Goal: Understand process/instructions: Learn how to perform a task or action

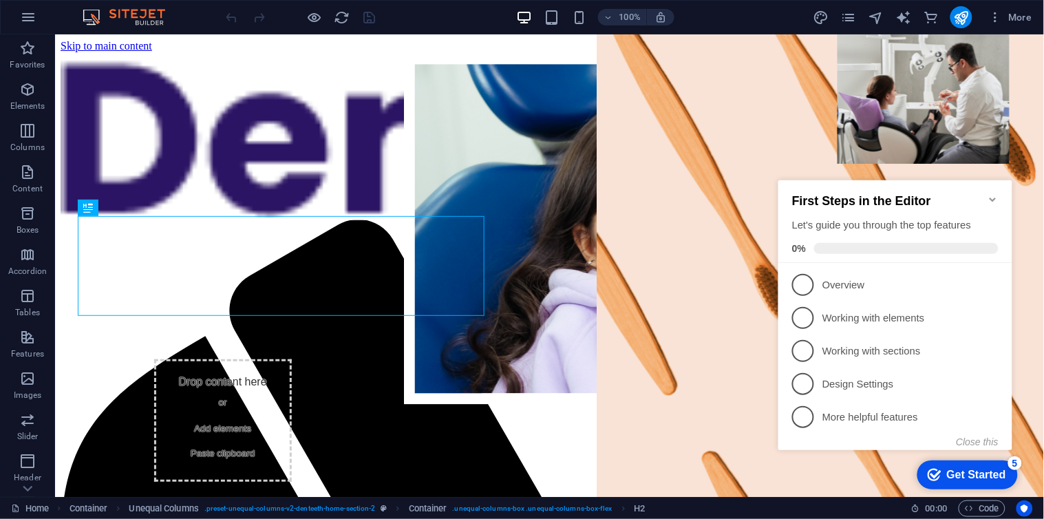
scroll to position [552, 0]
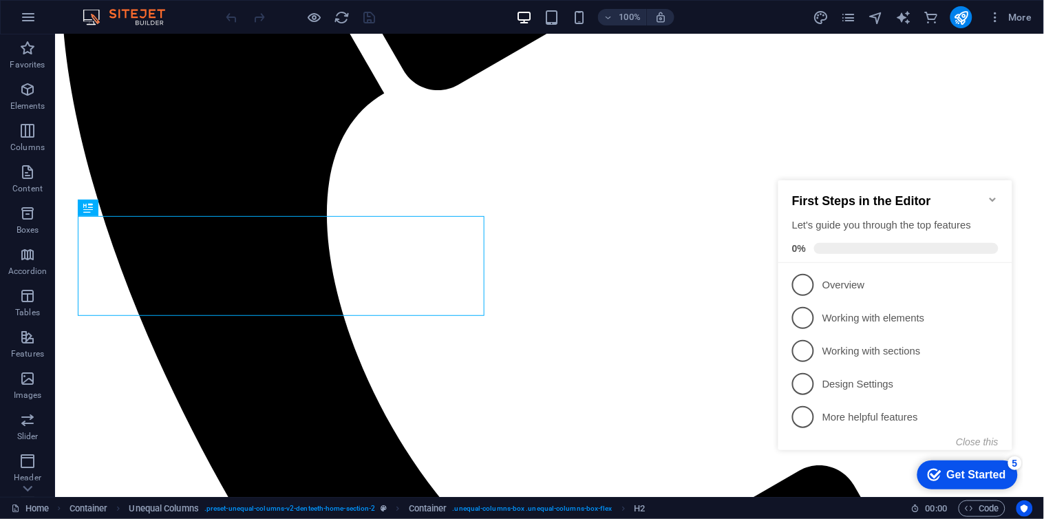
click at [983, 193] on h2 "First Steps in the Editor" at bounding box center [894, 200] width 206 height 14
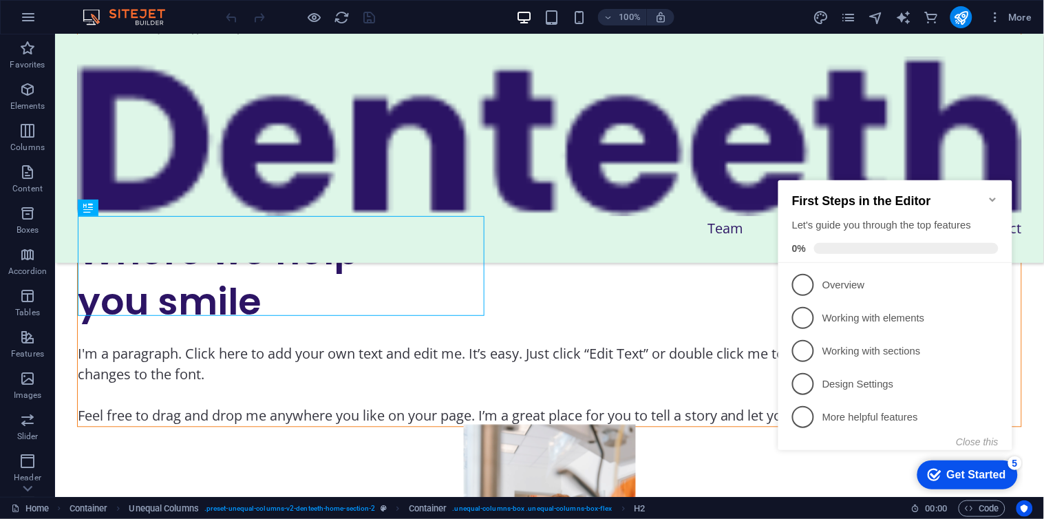
click at [991, 193] on icon "Minimize checklist" at bounding box center [992, 198] width 11 height 11
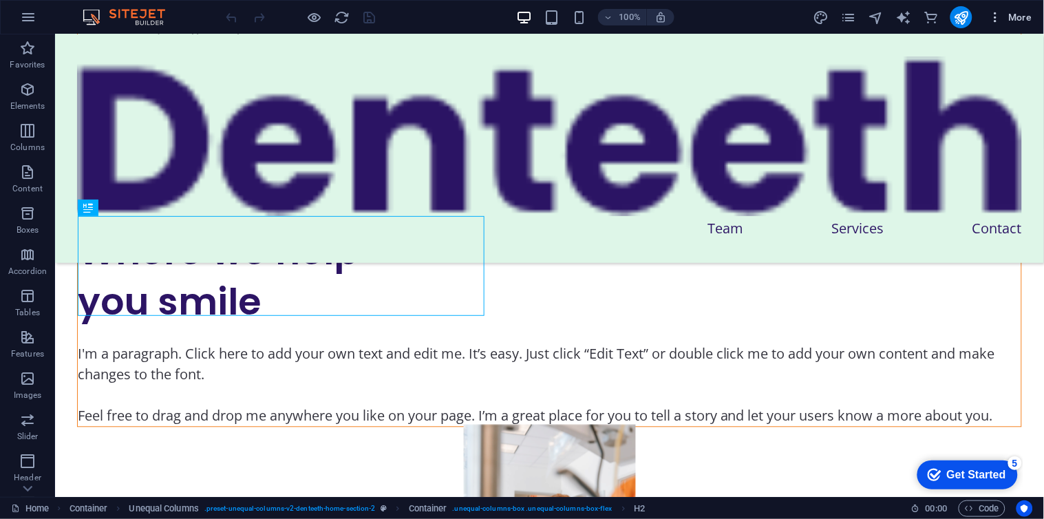
click at [1011, 17] on span "More" at bounding box center [1010, 17] width 43 height 14
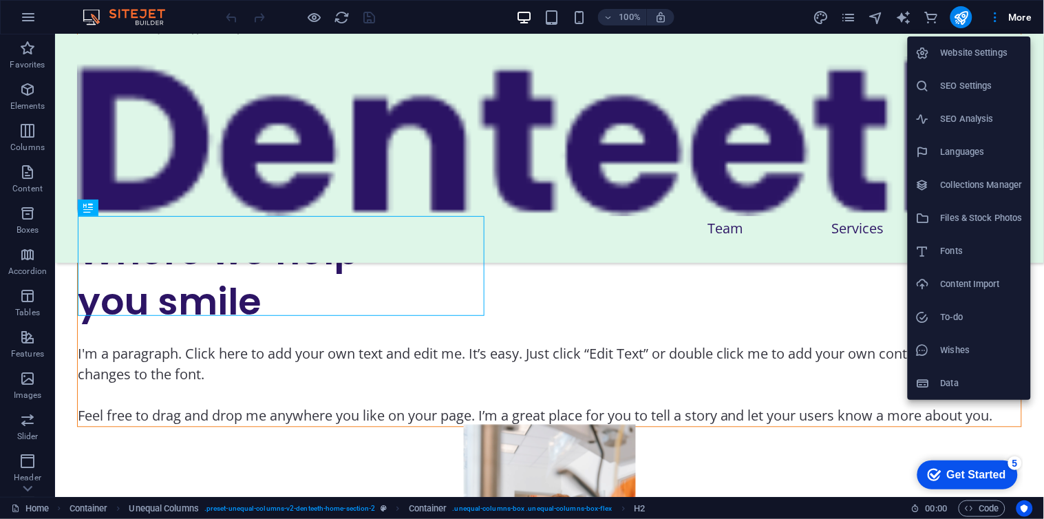
click at [960, 63] on li "Website Settings" at bounding box center [968, 52] width 123 height 33
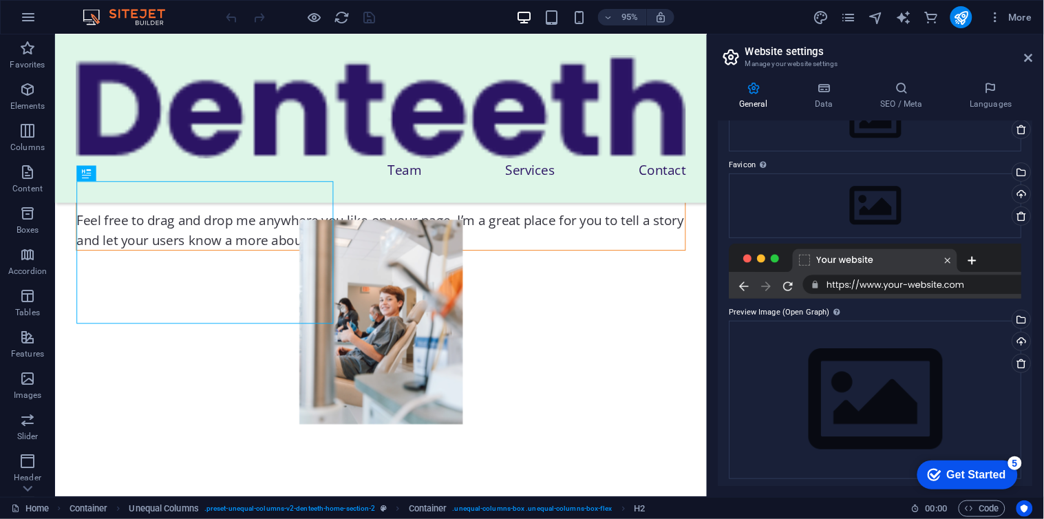
scroll to position [104, 0]
click at [826, 103] on h4 "Data" at bounding box center [826, 95] width 65 height 29
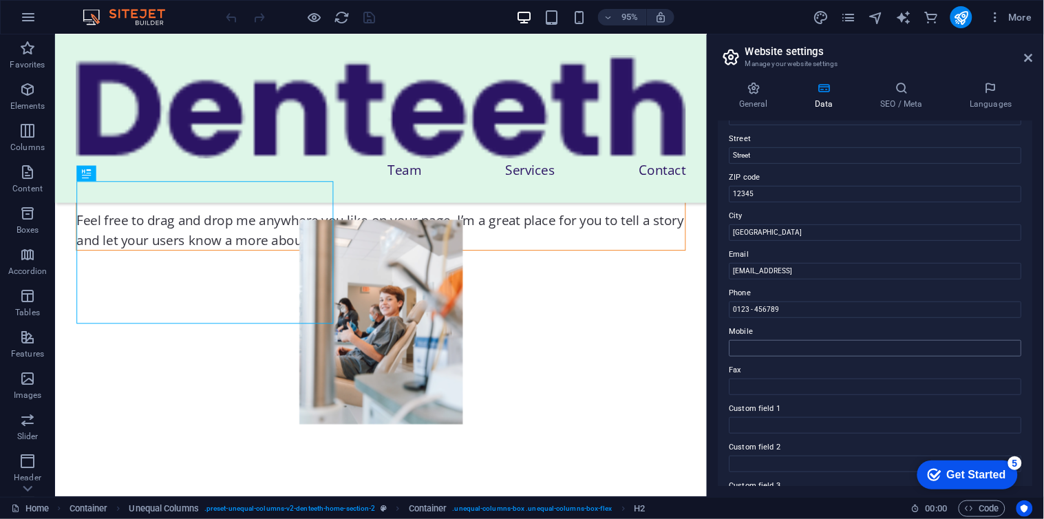
scroll to position [294, 0]
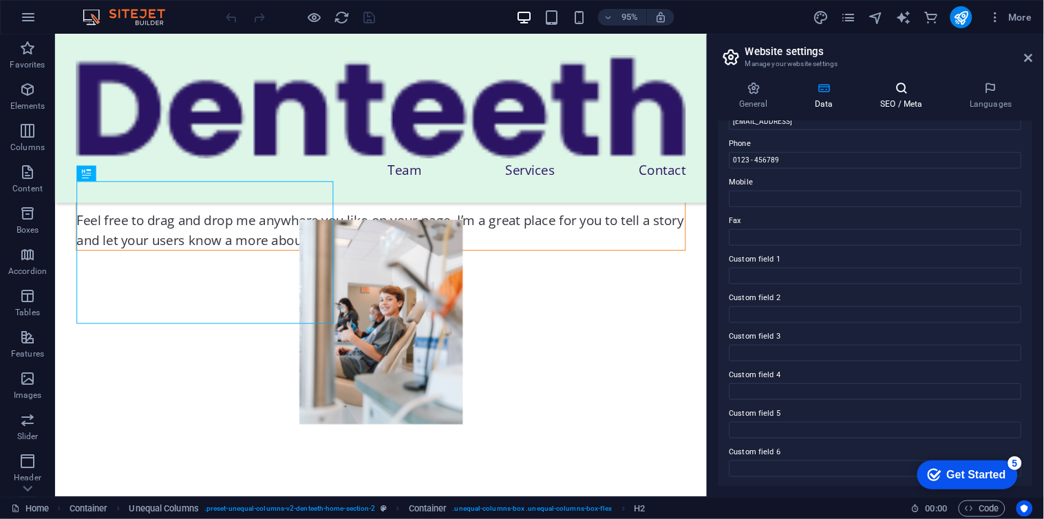
click at [879, 95] on h4 "SEO / Meta" at bounding box center [903, 95] width 89 height 29
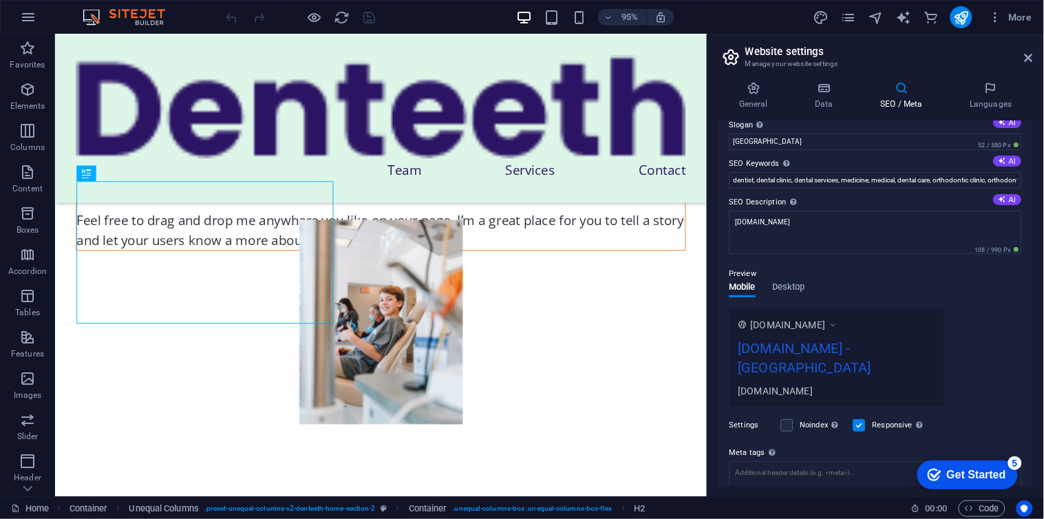
scroll to position [0, 0]
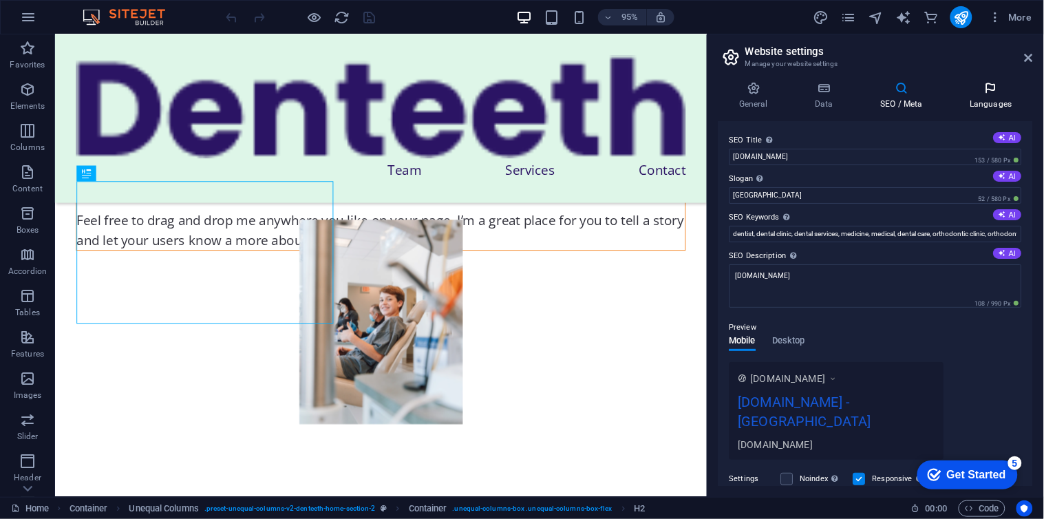
click at [972, 91] on icon at bounding box center [991, 88] width 84 height 14
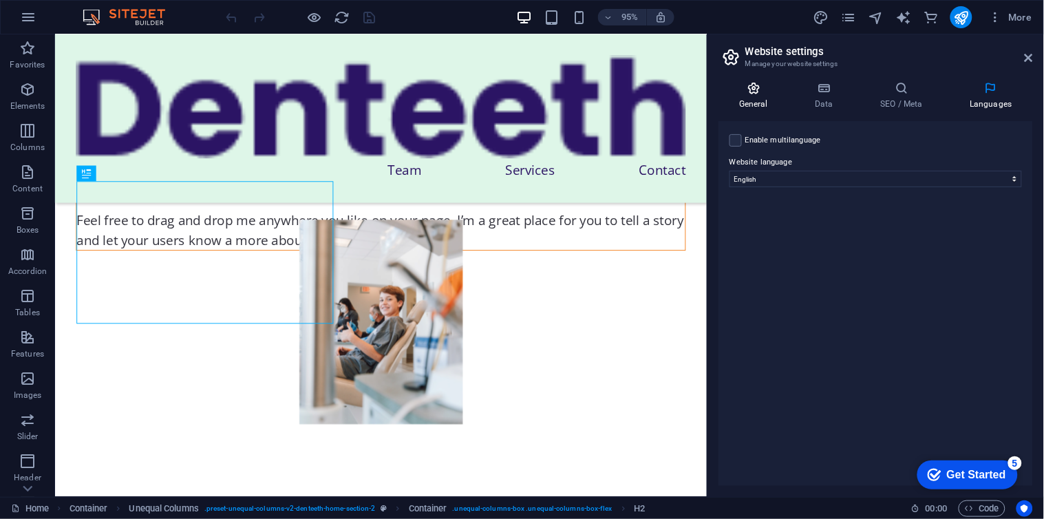
click at [764, 85] on icon at bounding box center [753, 88] width 70 height 14
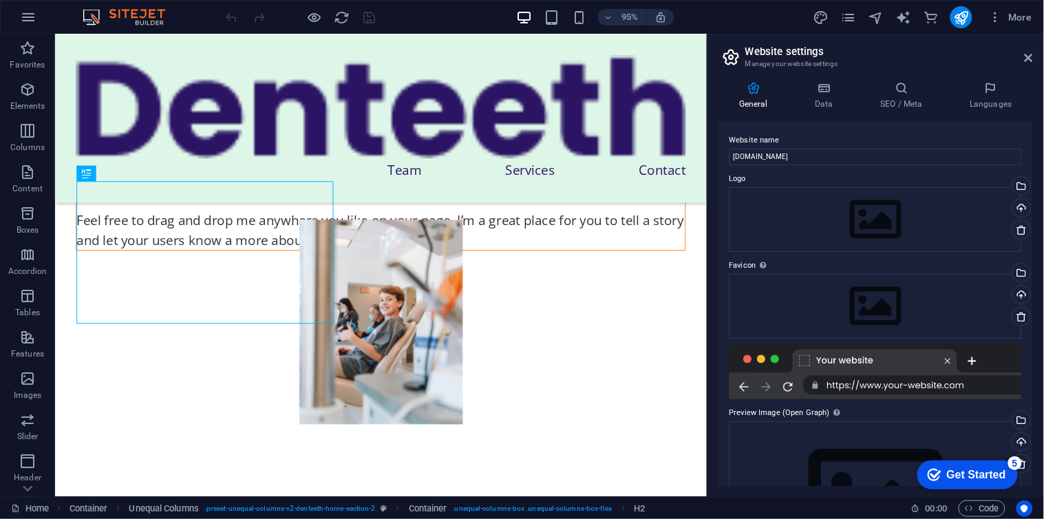
click at [1021, 52] on h2 "Website settings" at bounding box center [889, 51] width 288 height 12
drag, startPoint x: 1027, startPoint y: 52, endPoint x: 969, endPoint y: 21, distance: 66.2
click at [1027, 52] on icon at bounding box center [1028, 57] width 8 height 11
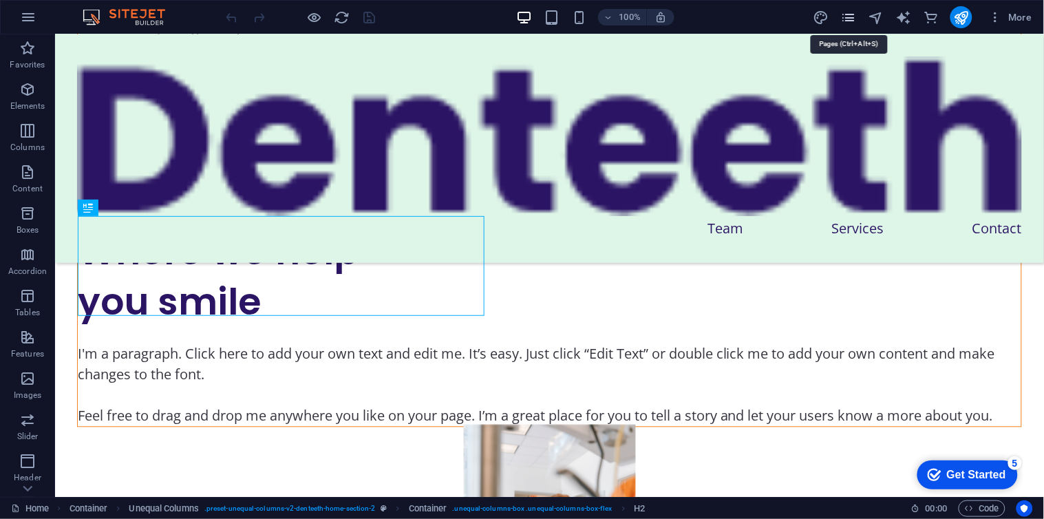
click at [847, 11] on icon "pages" at bounding box center [848, 18] width 16 height 16
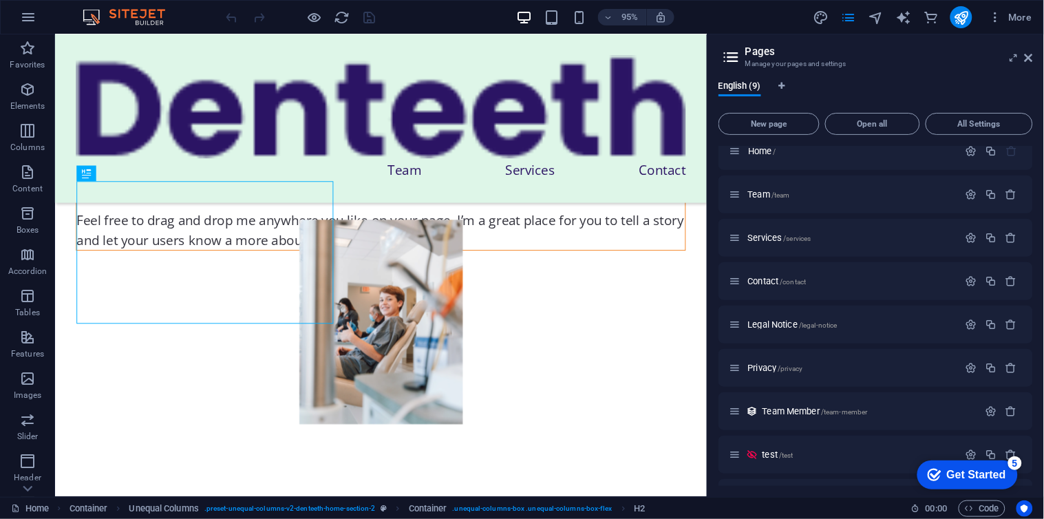
scroll to position [0, 0]
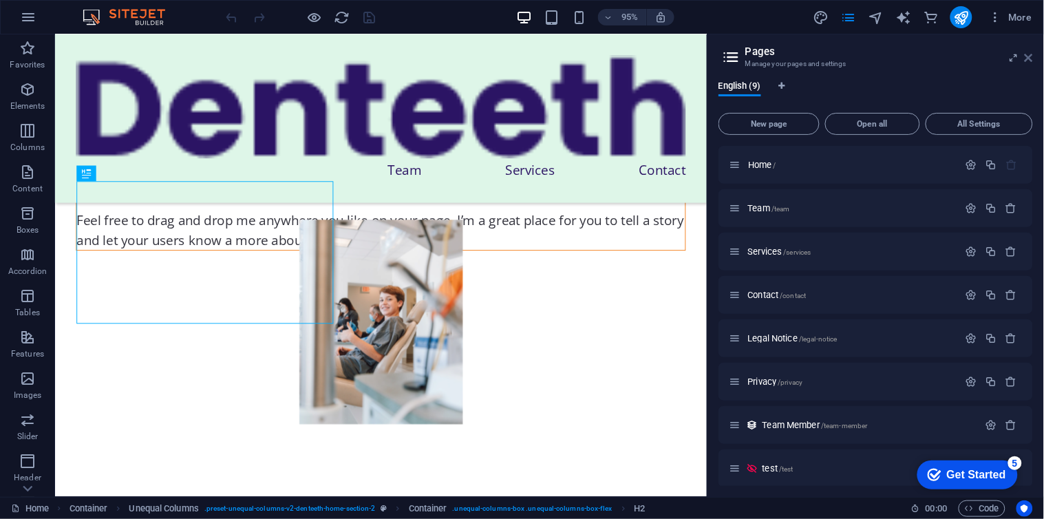
click at [1027, 59] on icon at bounding box center [1028, 57] width 8 height 11
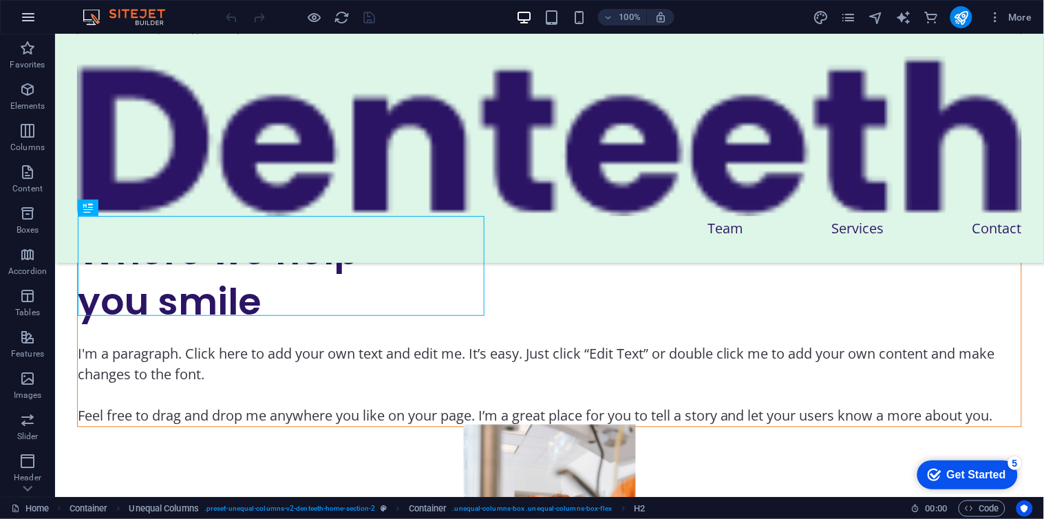
click at [28, 25] on icon "button" at bounding box center [28, 17] width 17 height 17
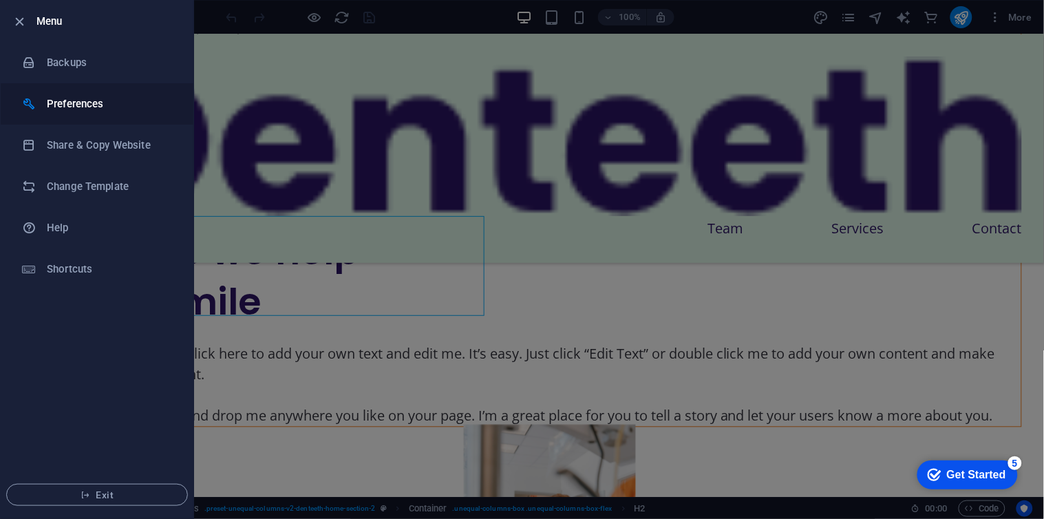
click at [94, 104] on h6 "Preferences" at bounding box center [110, 104] width 127 height 17
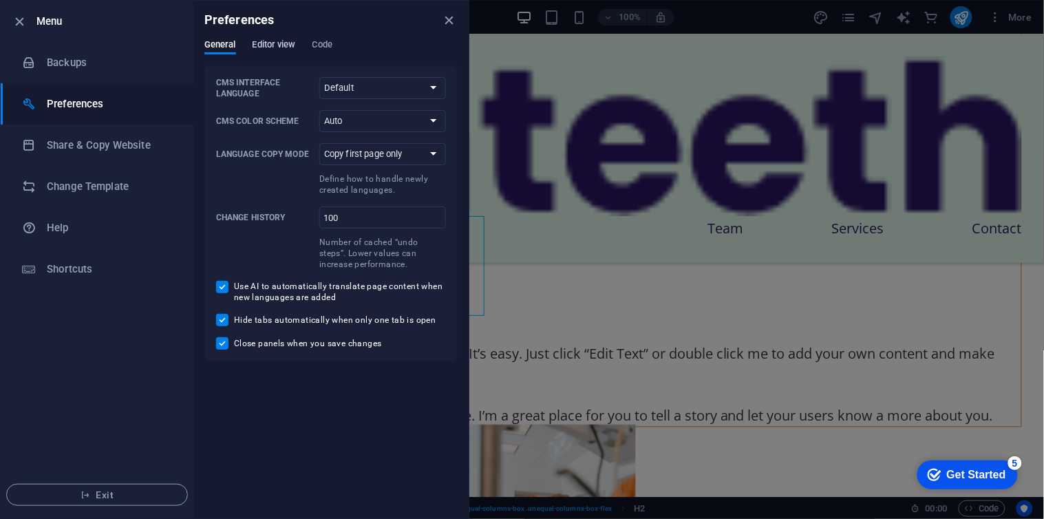
click at [277, 44] on span "Editor view" at bounding box center [273, 45] width 43 height 19
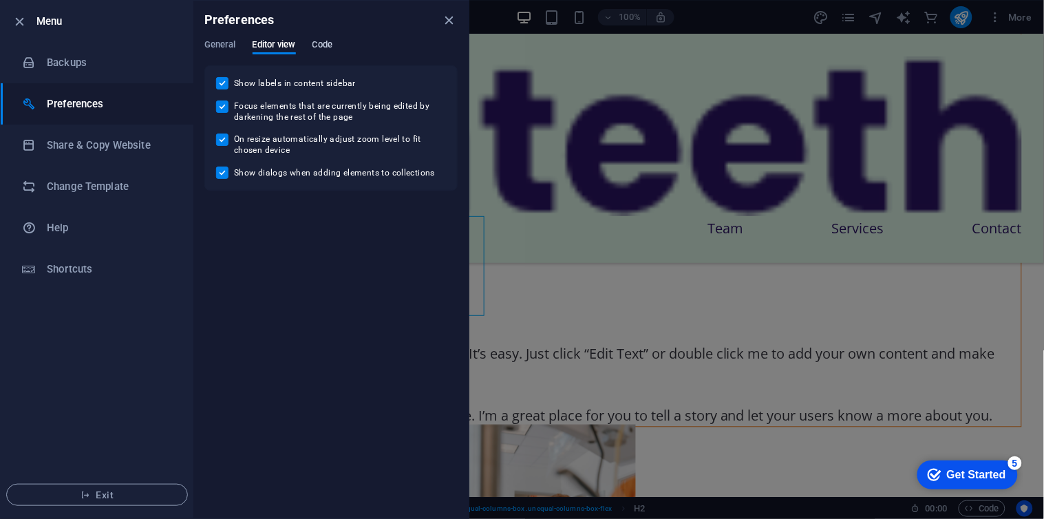
click at [316, 45] on span "Code" at bounding box center [322, 45] width 20 height 19
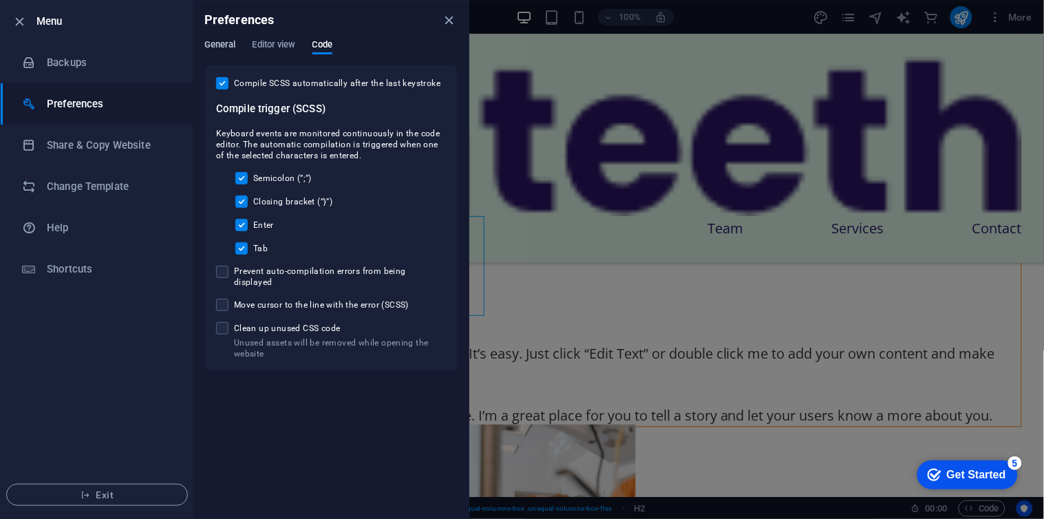
click at [210, 44] on span "General" at bounding box center [220, 45] width 32 height 19
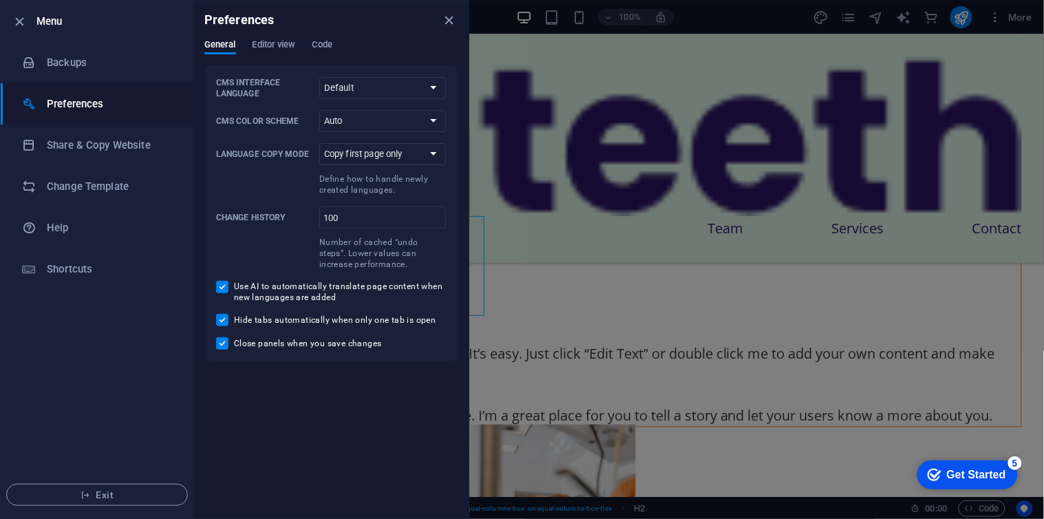
click at [102, 291] on ul "Menu Backups Preferences Share & Copy Website Change Template Help Shortcuts Ex…" at bounding box center [97, 259] width 193 height 517
click at [62, 232] on h6 "Help" at bounding box center [110, 227] width 127 height 17
click at [84, 53] on li "Backups" at bounding box center [97, 62] width 193 height 41
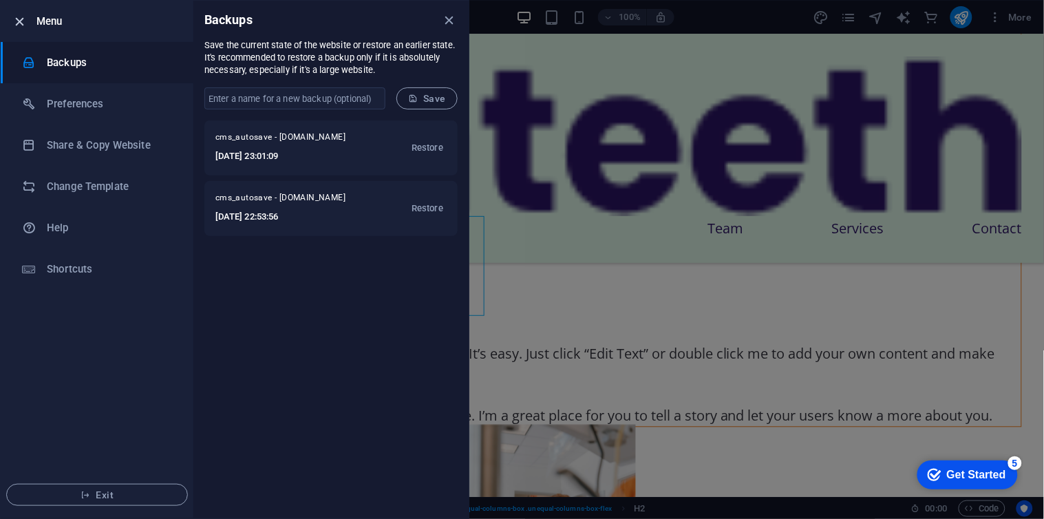
click at [21, 23] on icon "button" at bounding box center [20, 22] width 16 height 16
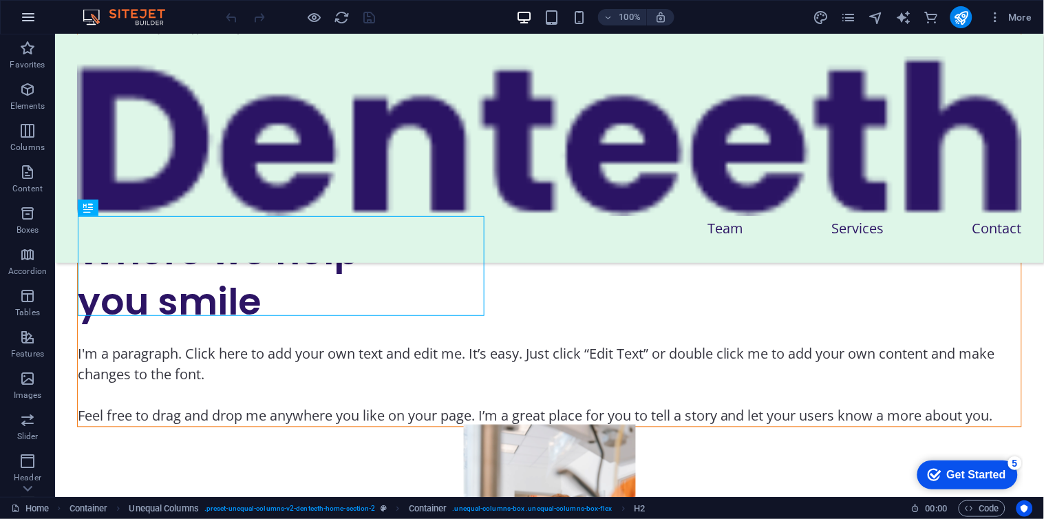
click at [25, 12] on icon "button" at bounding box center [28, 17] width 17 height 17
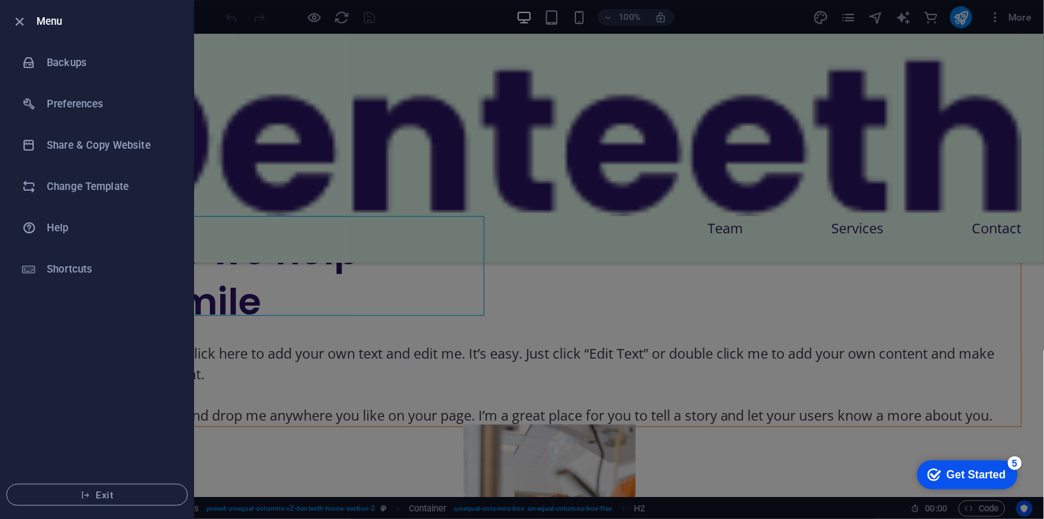
click at [25, 12] on li "Menu" at bounding box center [97, 21] width 193 height 41
click at [21, 17] on icon "button" at bounding box center [20, 22] width 16 height 16
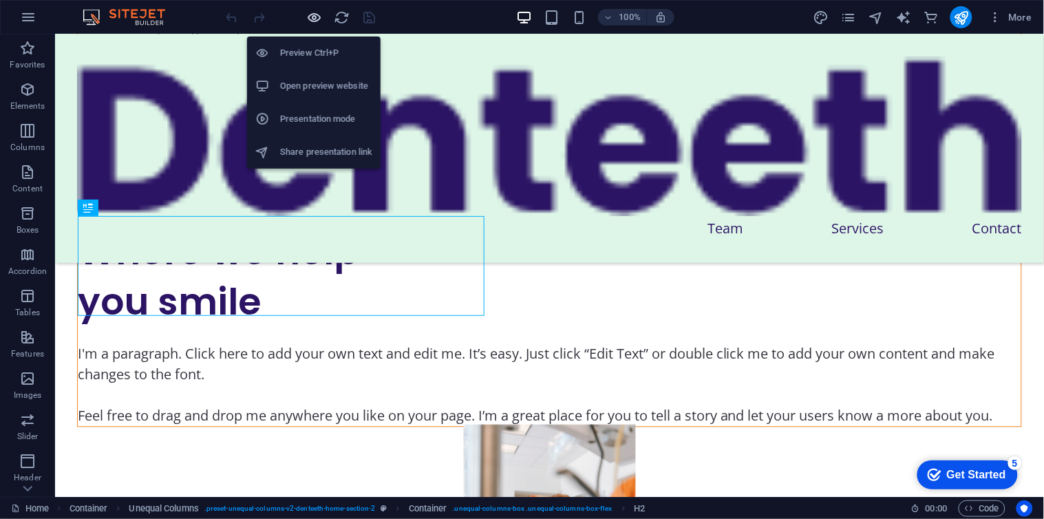
click at [310, 18] on icon "button" at bounding box center [315, 18] width 16 height 16
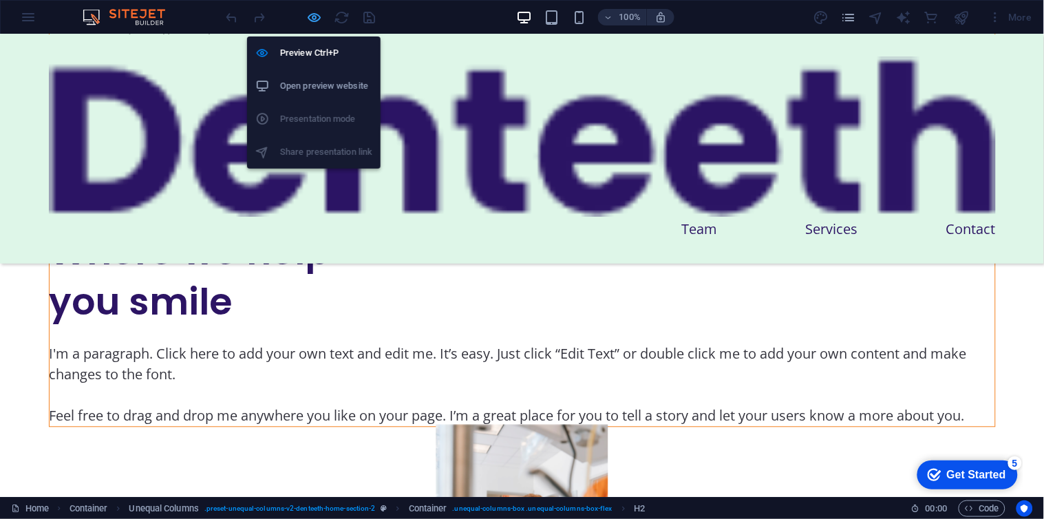
scroll to position [367, 0]
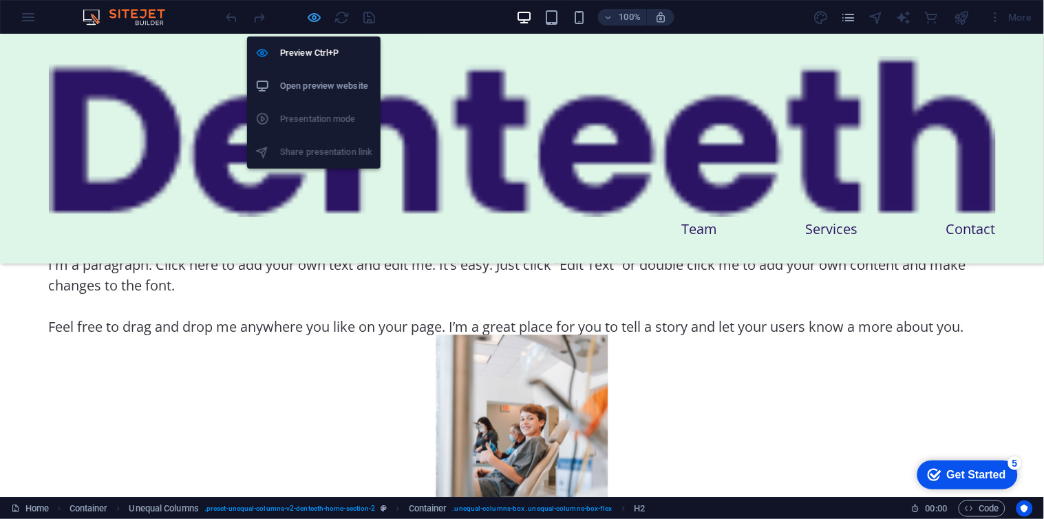
click at [310, 18] on icon "button" at bounding box center [315, 18] width 16 height 16
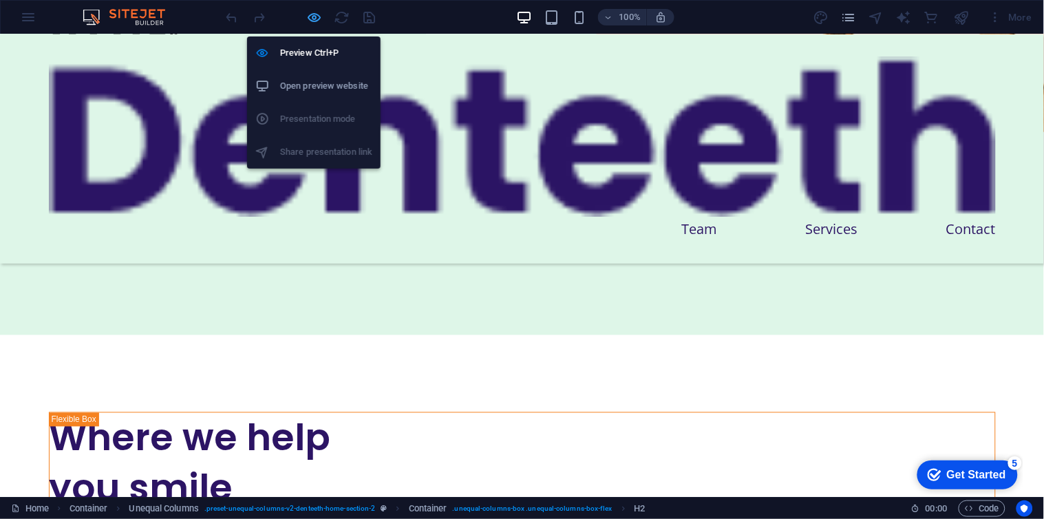
scroll to position [552, 0]
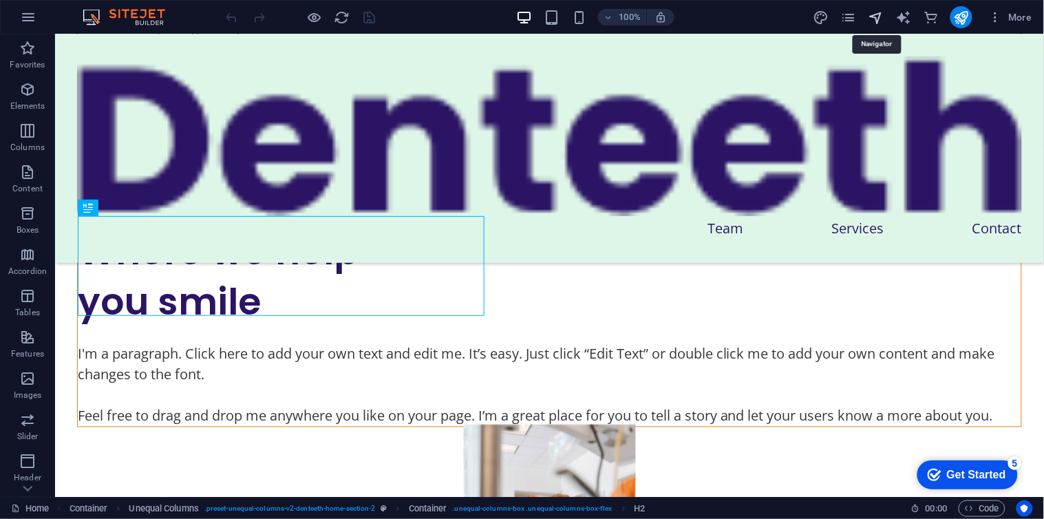
click at [874, 14] on icon "navigator" at bounding box center [876, 18] width 16 height 16
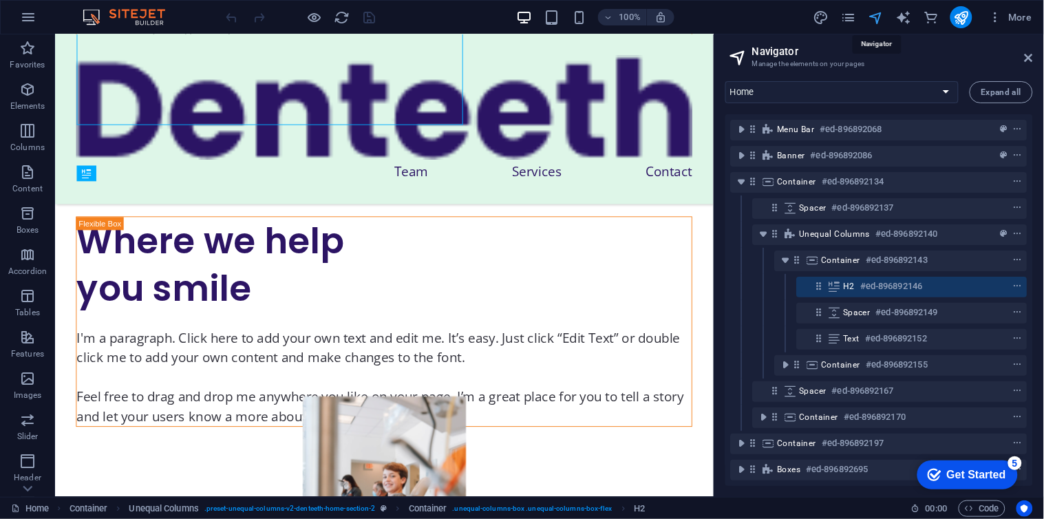
scroll to position [738, 0]
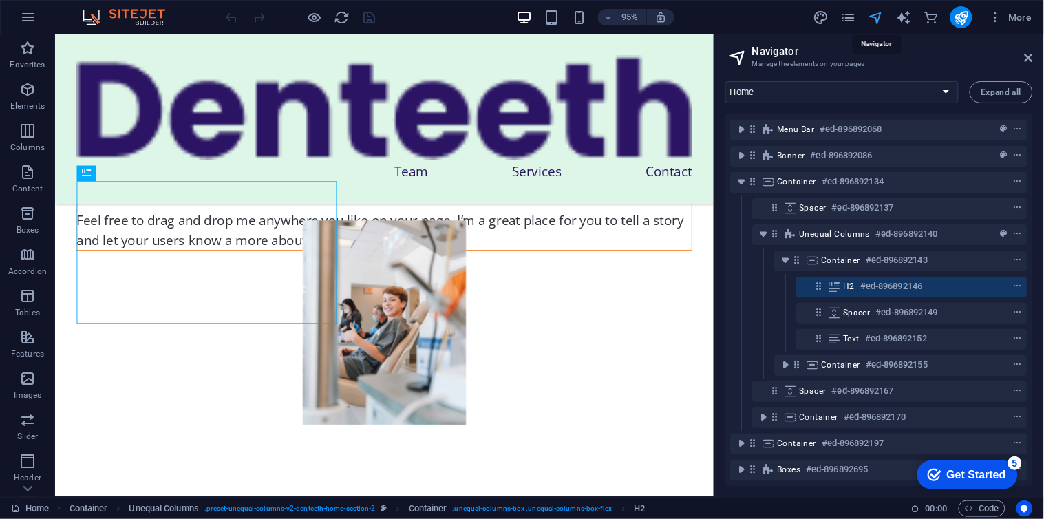
click at [874, 14] on icon "navigator" at bounding box center [876, 18] width 16 height 16
click at [1026, 53] on icon at bounding box center [1028, 57] width 8 height 11
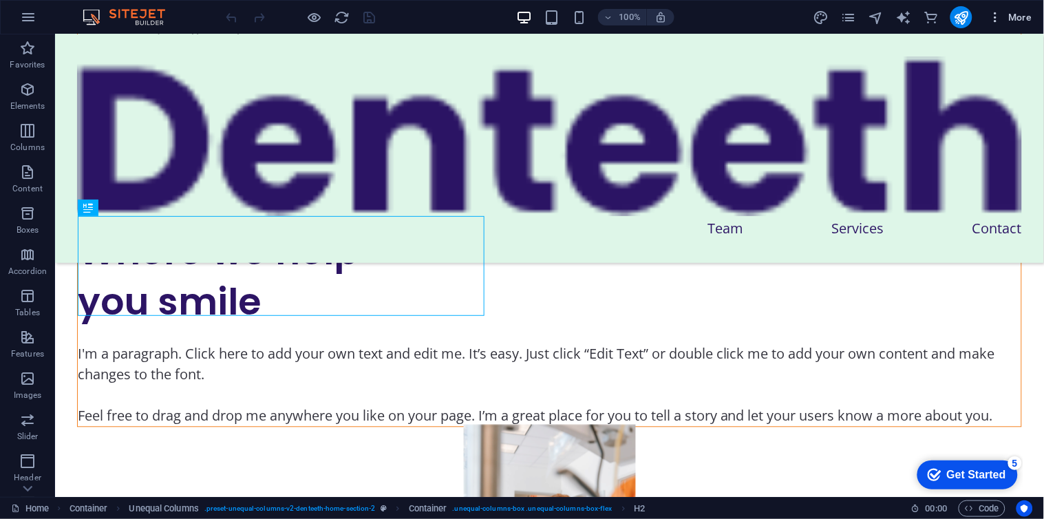
click at [995, 17] on icon "button" at bounding box center [996, 17] width 14 height 14
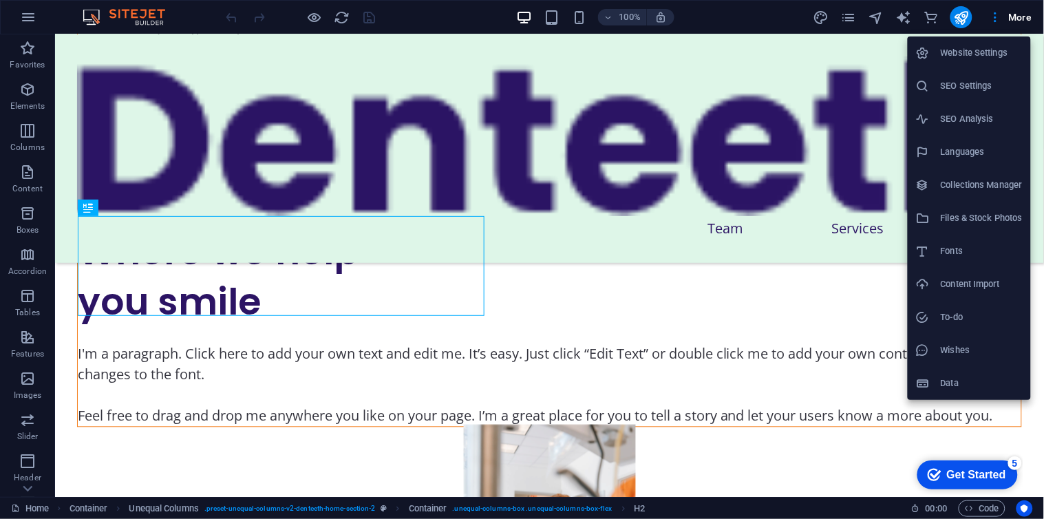
click at [940, 386] on h6 "Data" at bounding box center [981, 383] width 82 height 17
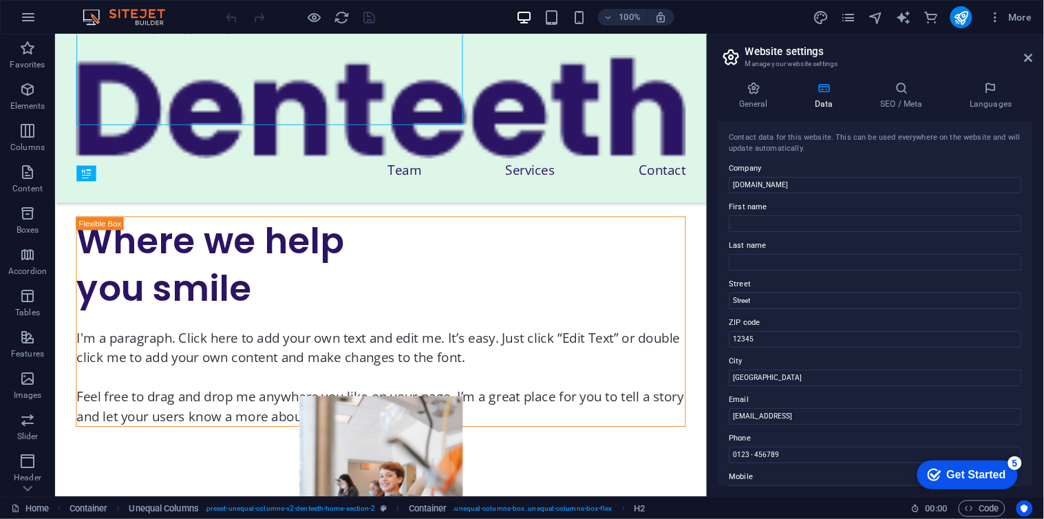
scroll to position [738, 0]
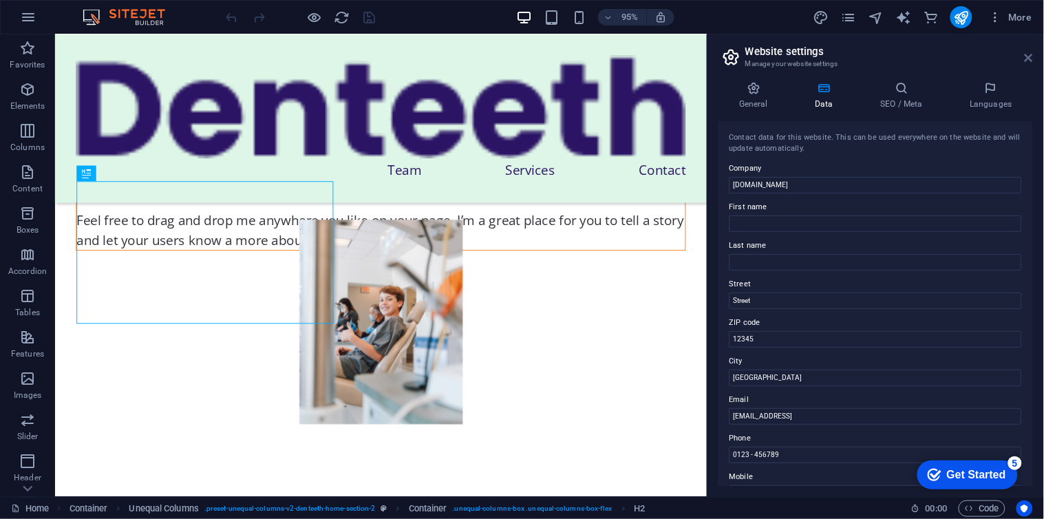
click at [1029, 59] on icon at bounding box center [1028, 57] width 8 height 11
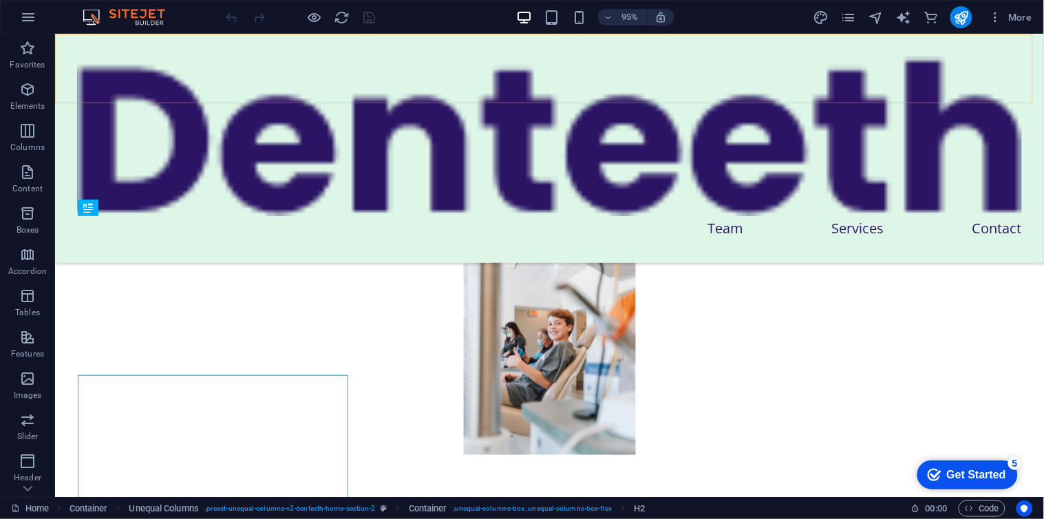
scroll to position [552, 0]
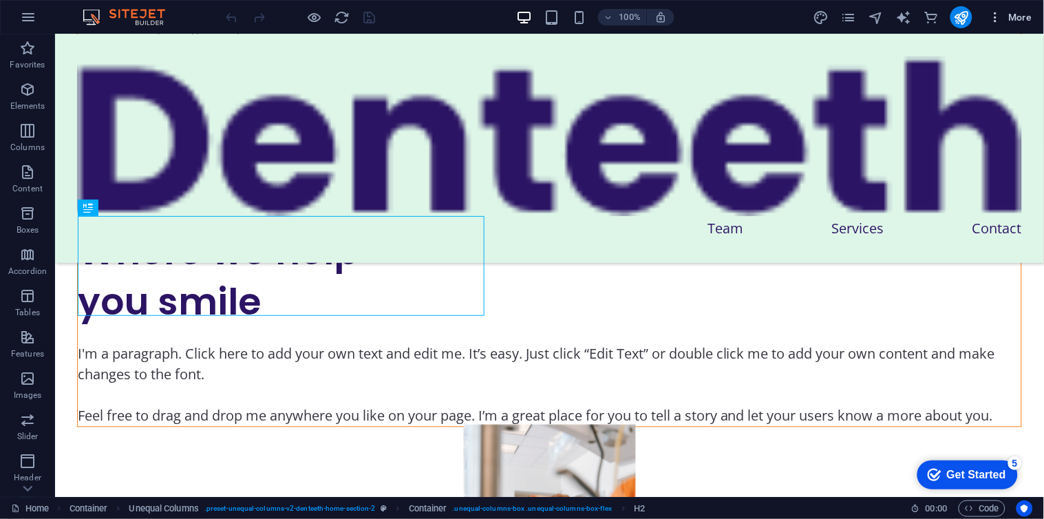
click at [1005, 10] on span "More" at bounding box center [1010, 17] width 43 height 14
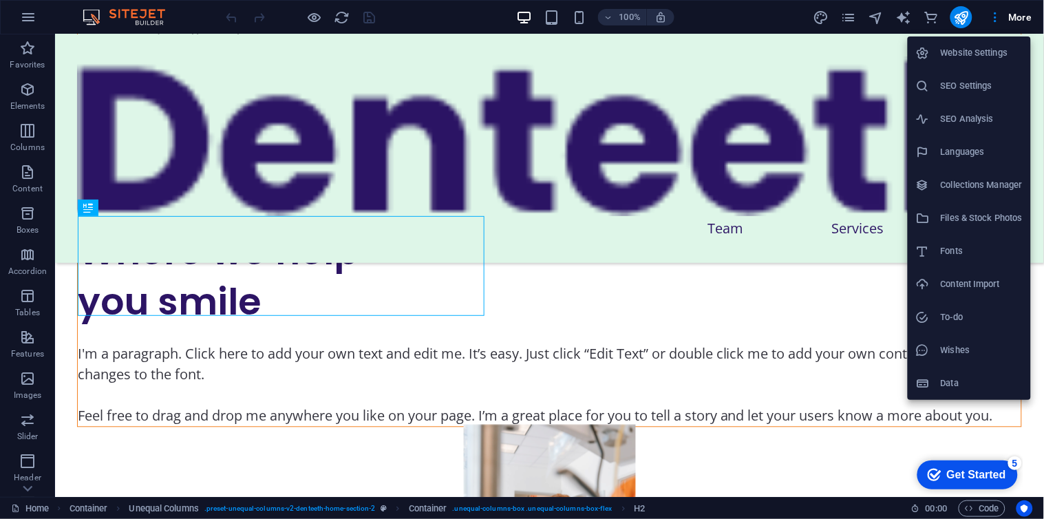
click at [940, 348] on h6 "Wishes" at bounding box center [981, 350] width 82 height 17
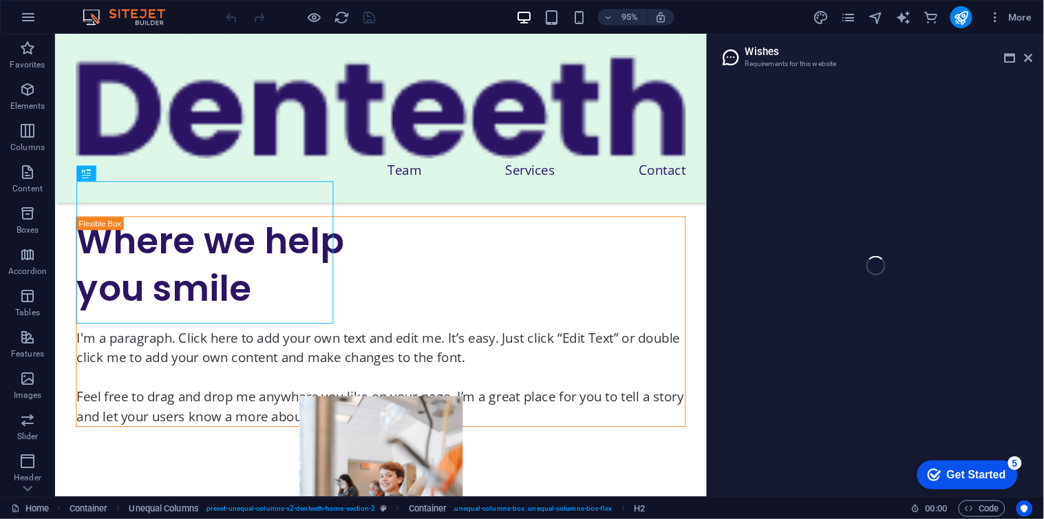
scroll to position [738, 0]
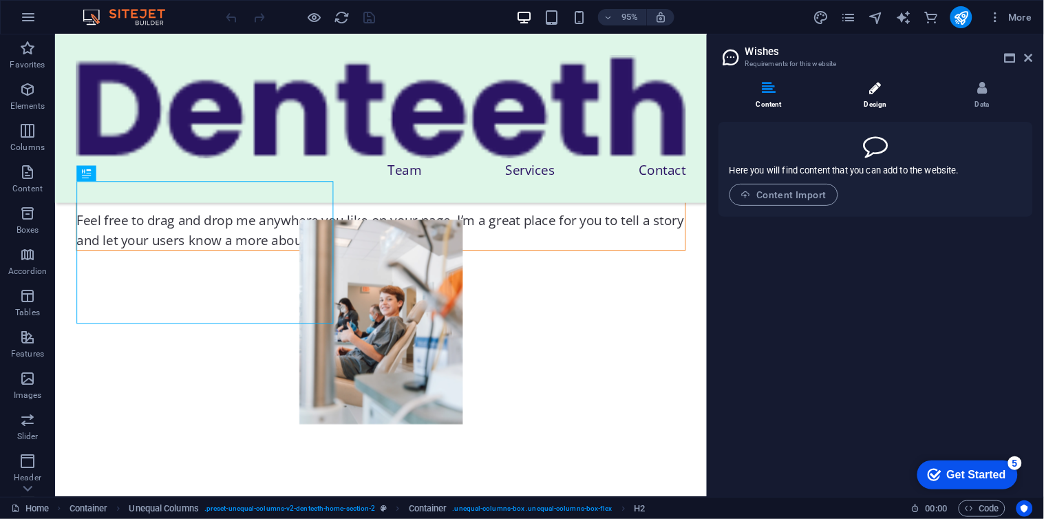
click at [875, 86] on icon at bounding box center [876, 88] width 12 height 14
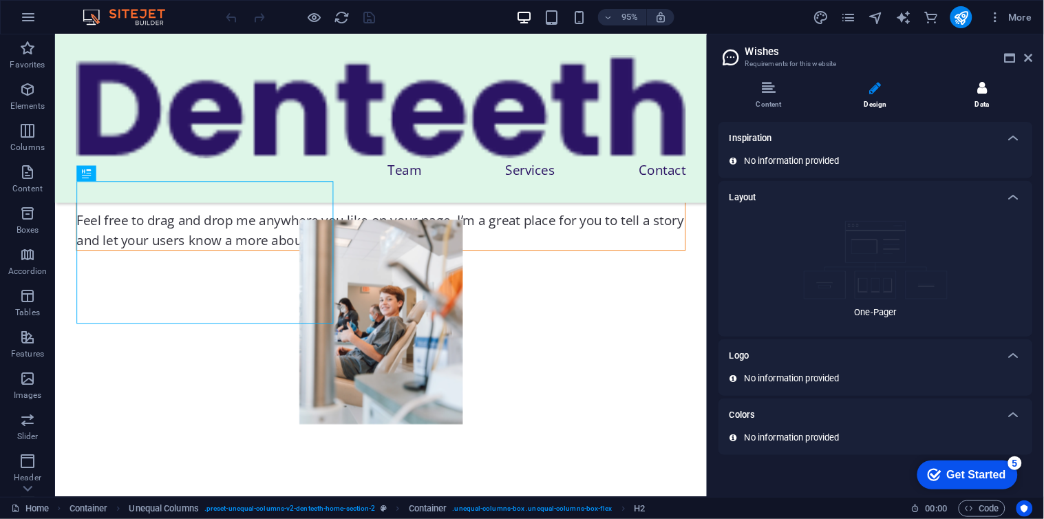
click at [961, 93] on li "Data" at bounding box center [981, 96] width 101 height 30
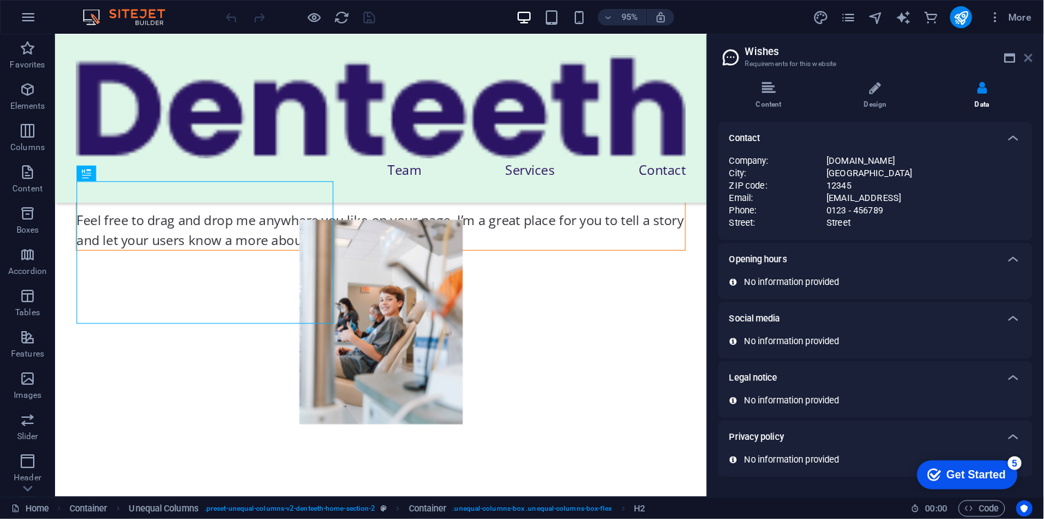
click at [1033, 56] on aside "Wishes Requirements for this website Content Design Data Here you will find con…" at bounding box center [875, 265] width 337 height 462
drag, startPoint x: 980, startPoint y: 463, endPoint x: 1105, endPoint y: 756, distance: 318.7
click at [980, 465] on div "checkmark Get Started 5" at bounding box center [966, 474] width 100 height 29
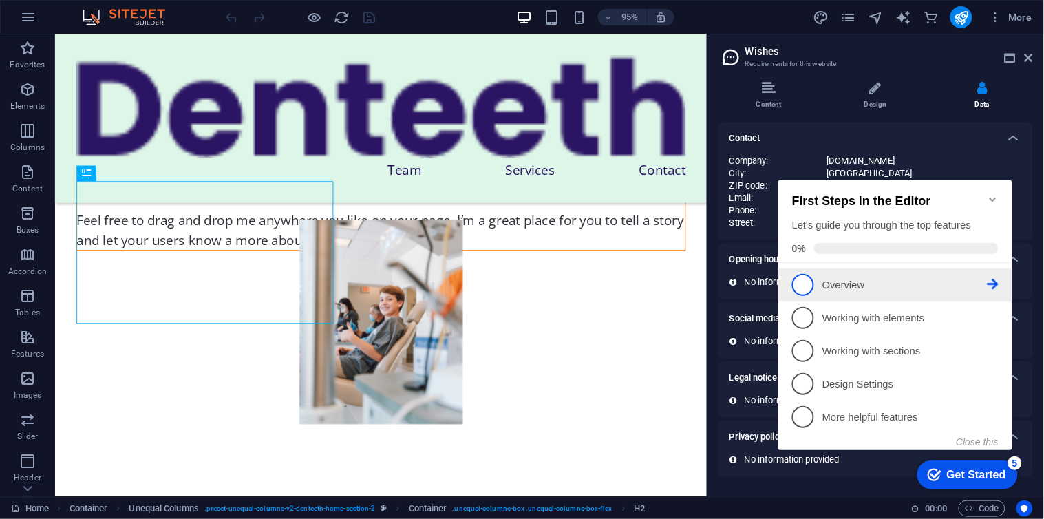
click at [797, 281] on span "1" at bounding box center [802, 284] width 22 height 22
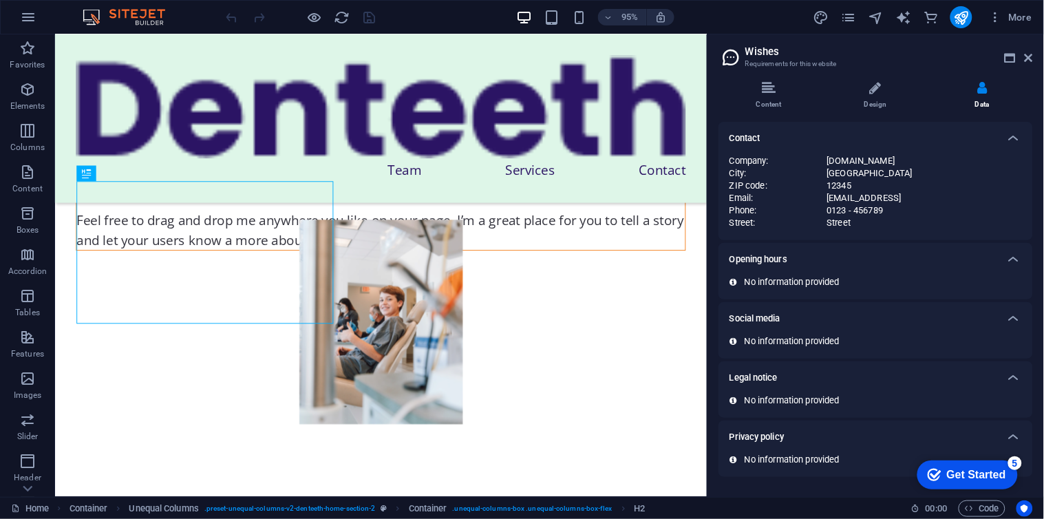
click at [923, 462] on div "checkmark Get Started 5" at bounding box center [966, 474] width 100 height 29
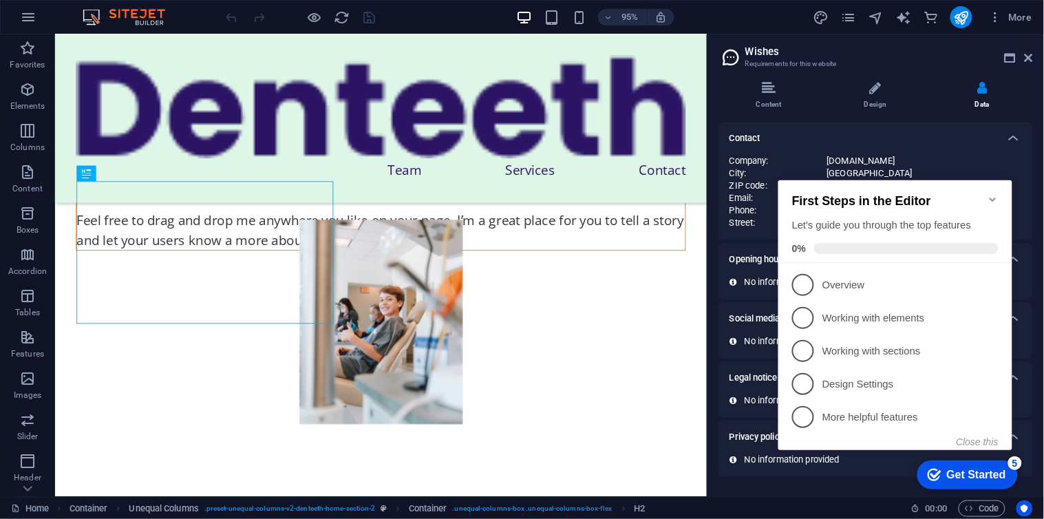
scroll to position [0, 0]
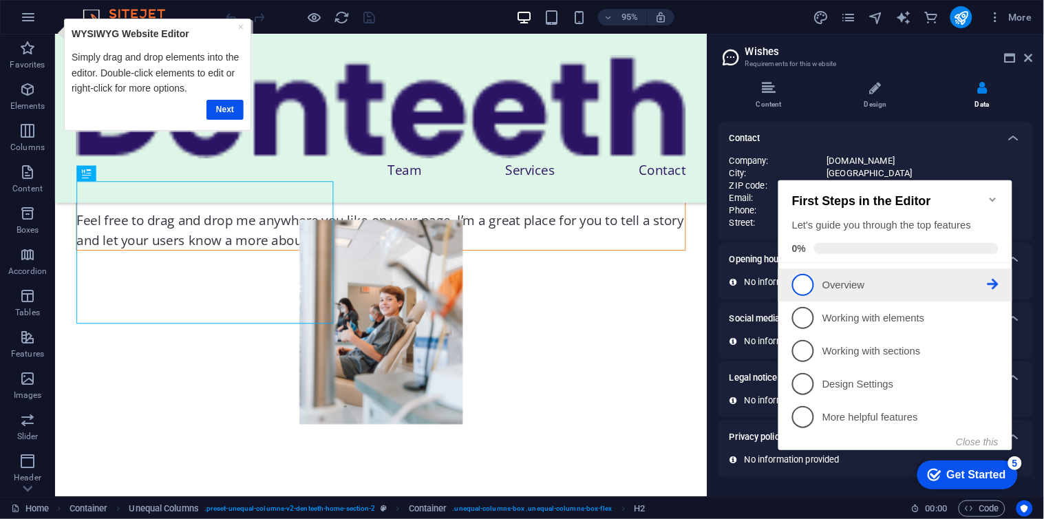
click at [987, 280] on icon at bounding box center [992, 283] width 11 height 11
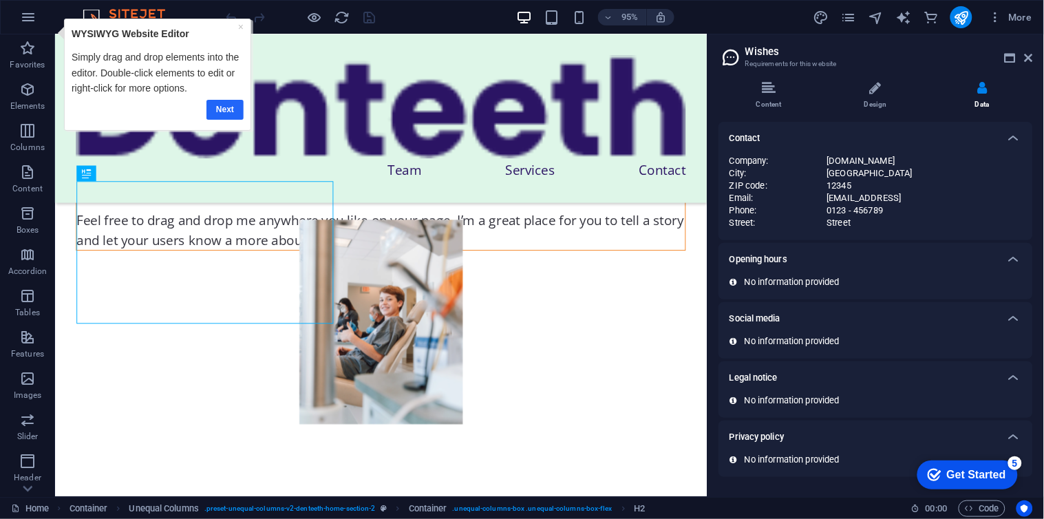
click at [221, 100] on link "Next" at bounding box center [224, 110] width 37 height 20
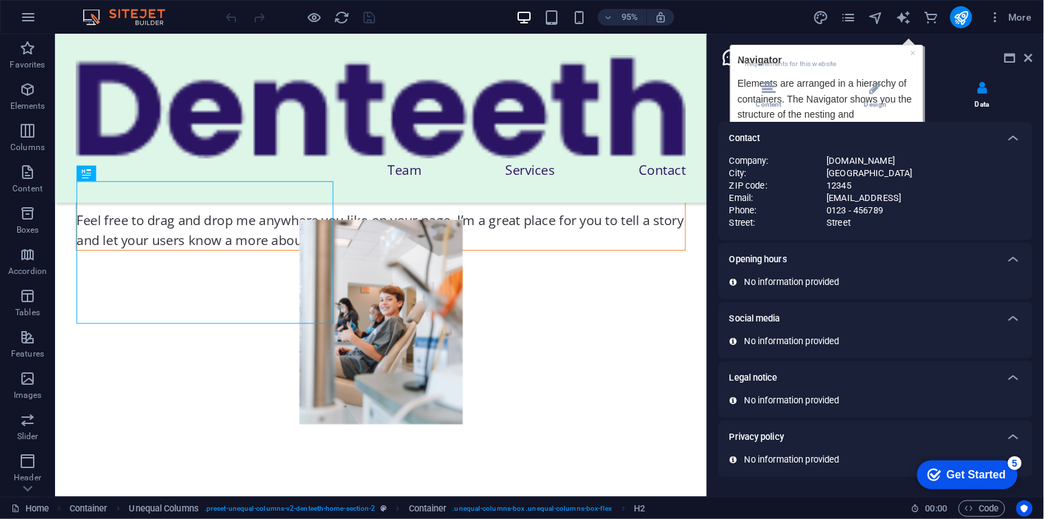
click at [911, 54] on h2 "Wishes" at bounding box center [889, 51] width 288 height 12
click at [1035, 53] on aside "Wishes Requirements for this website Content Design Data Here you will find con…" at bounding box center [875, 265] width 337 height 462
click at [1030, 56] on icon at bounding box center [1028, 57] width 8 height 11
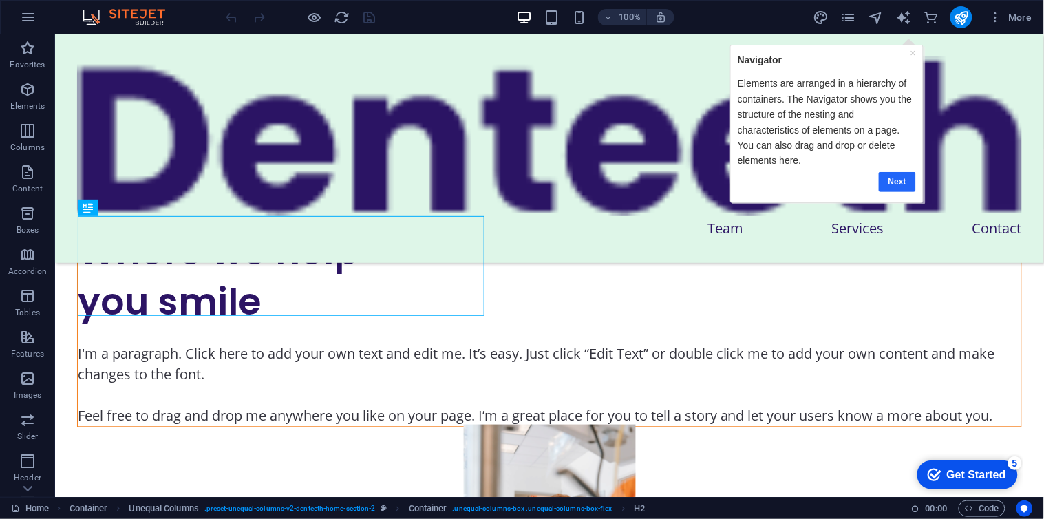
click at [890, 177] on link "Next" at bounding box center [896, 181] width 37 height 20
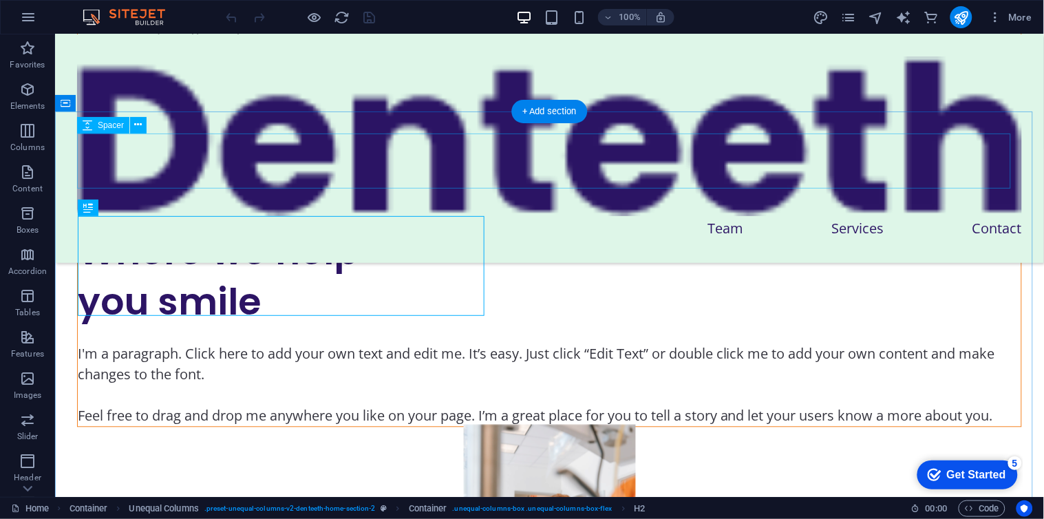
scroll to position [0, 0]
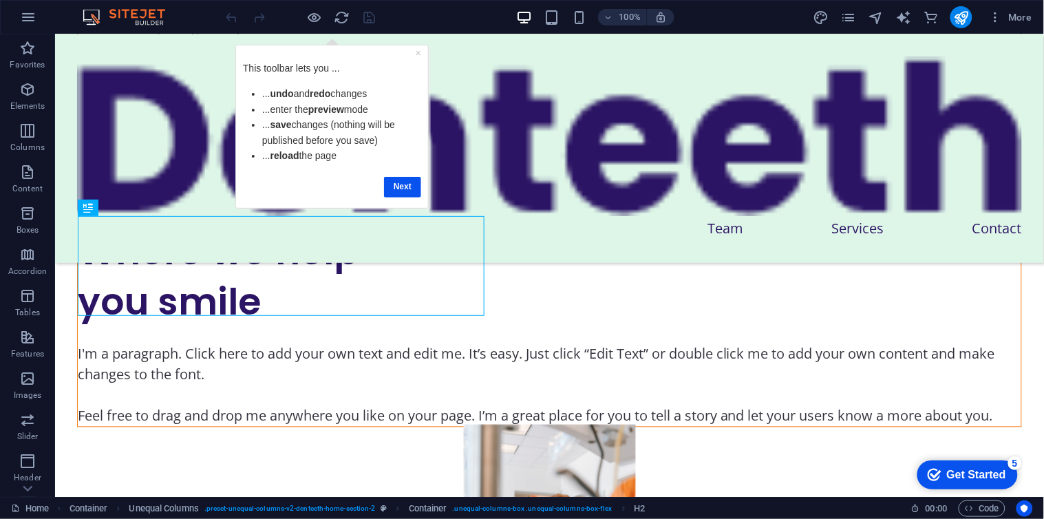
click at [408, 177] on div "Next" at bounding box center [331, 187] width 178 height 20
click at [400, 188] on link "Next" at bounding box center [401, 187] width 37 height 20
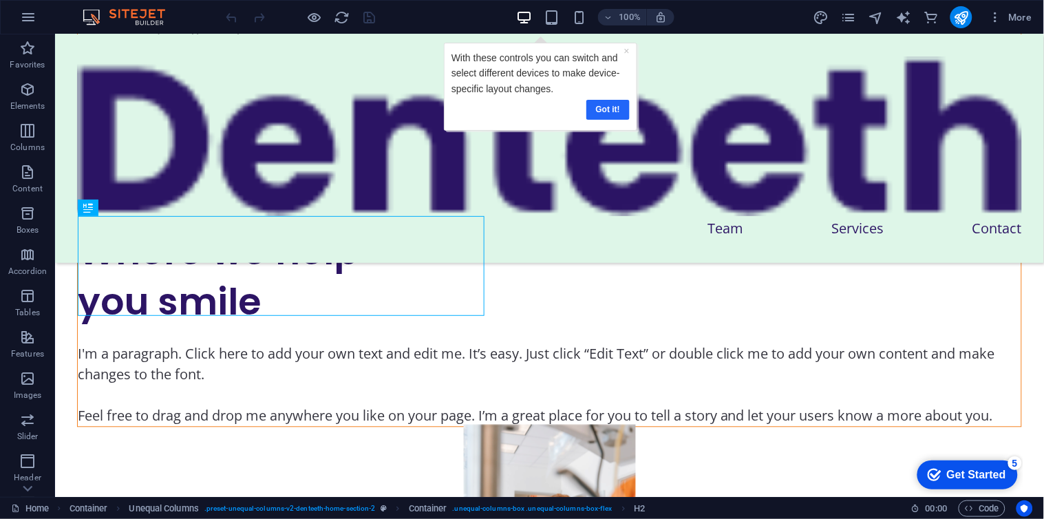
click at [601, 108] on link "Got it!" at bounding box center [606, 110] width 43 height 20
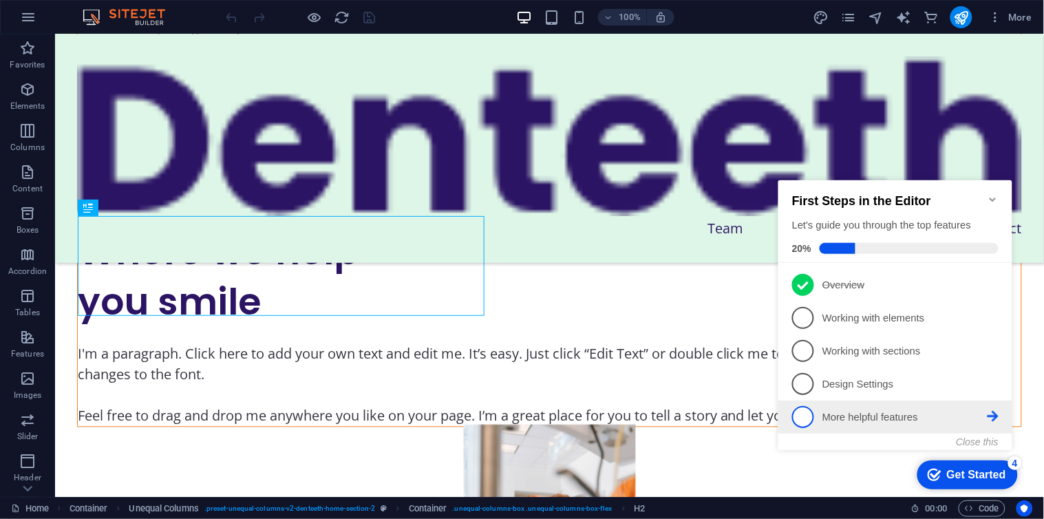
click at [989, 289] on icon at bounding box center [992, 283] width 11 height 11
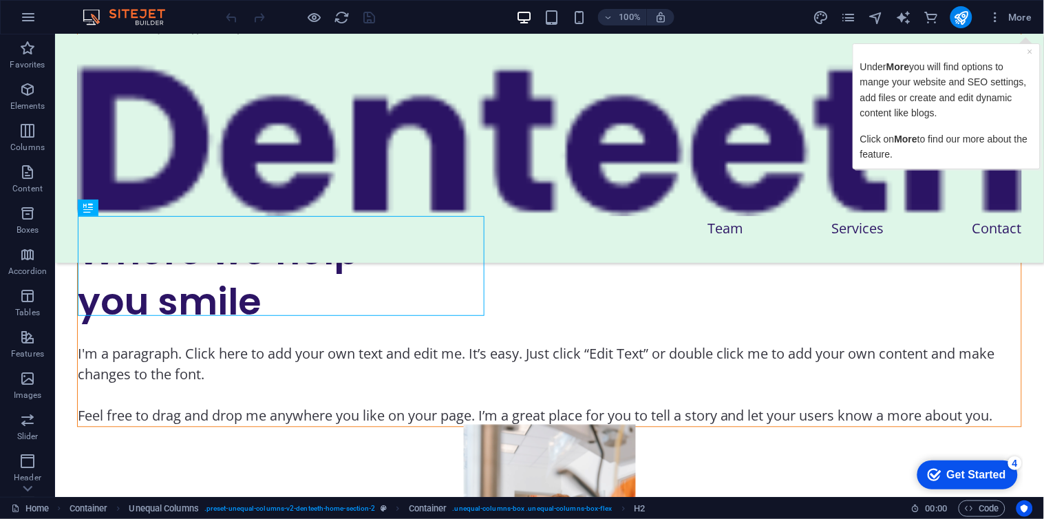
click at [958, 140] on p "Click on More to find our more about the feature." at bounding box center [945, 146] width 173 height 31
click at [1017, 10] on span "More" at bounding box center [1010, 17] width 43 height 14
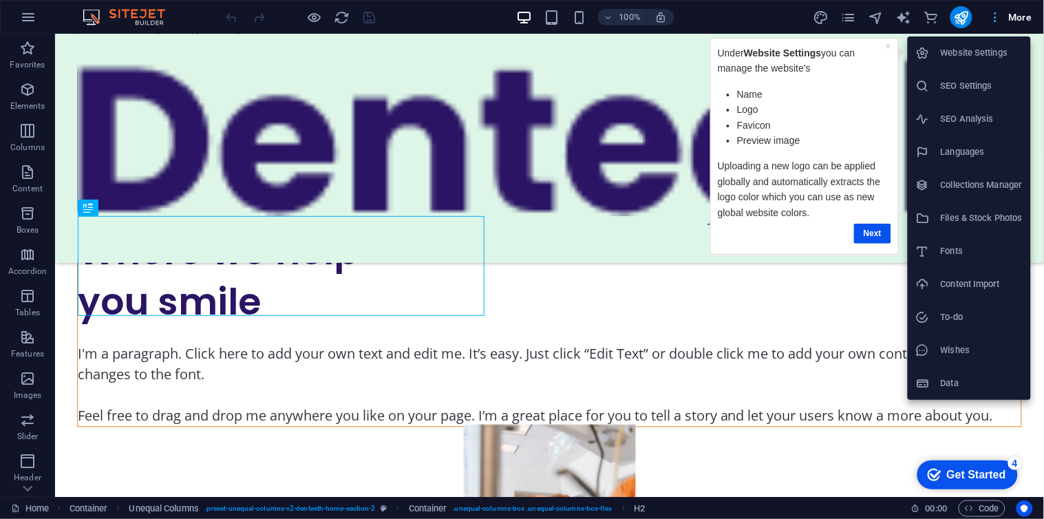
click at [1017, 10] on div at bounding box center [522, 259] width 1044 height 519
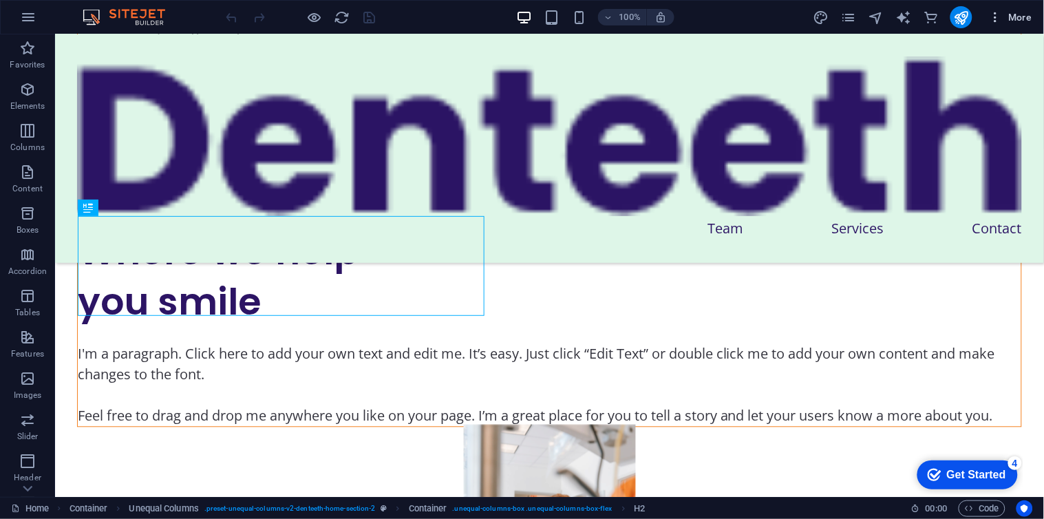
click at [1015, 16] on span "More" at bounding box center [1010, 17] width 43 height 14
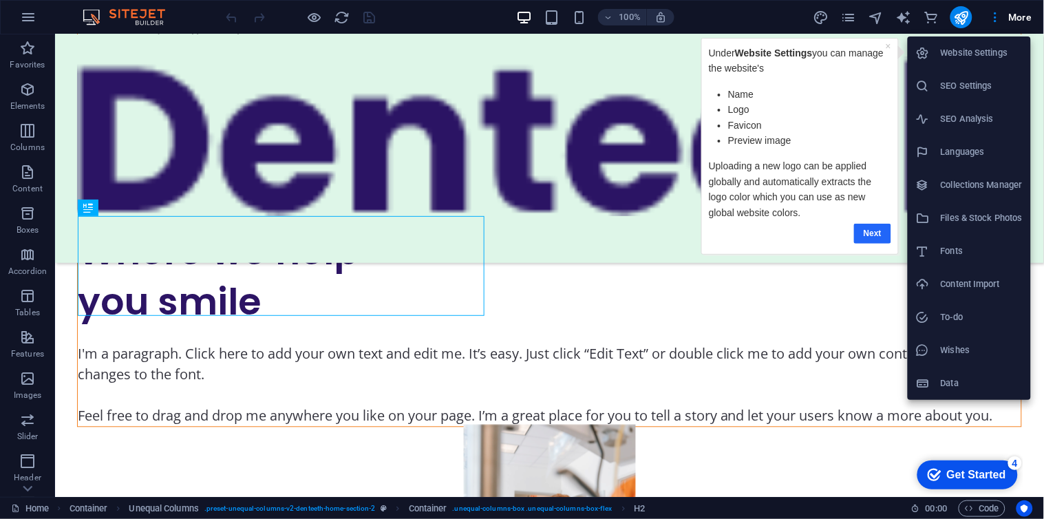
click at [867, 236] on link "Next" at bounding box center [871, 233] width 37 height 20
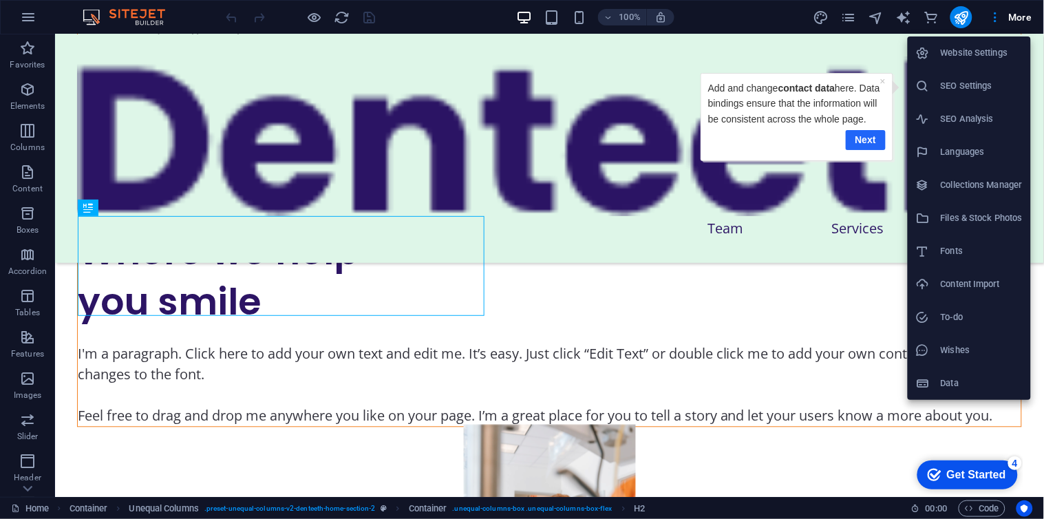
click at [864, 138] on link "Next" at bounding box center [865, 139] width 40 height 20
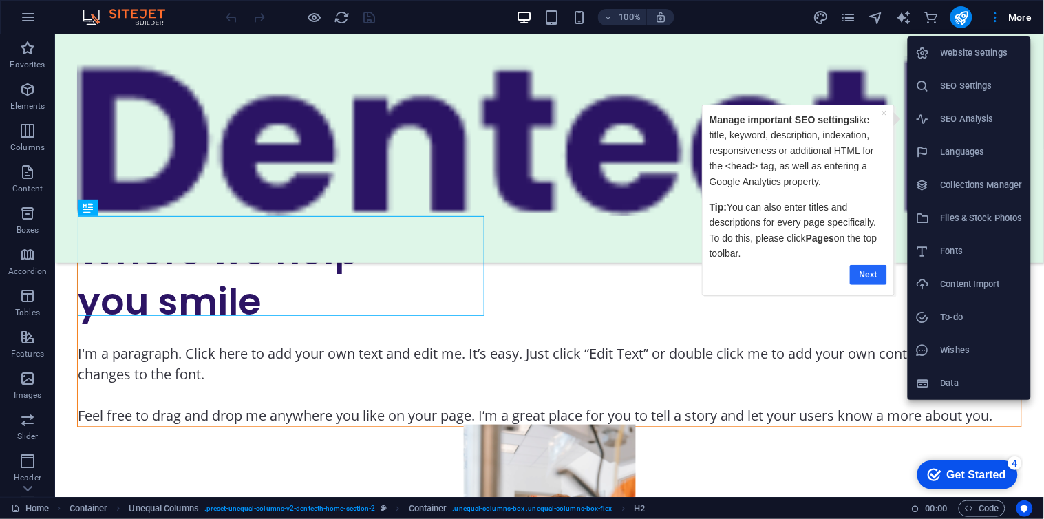
click at [862, 277] on link "Next" at bounding box center [867, 274] width 37 height 20
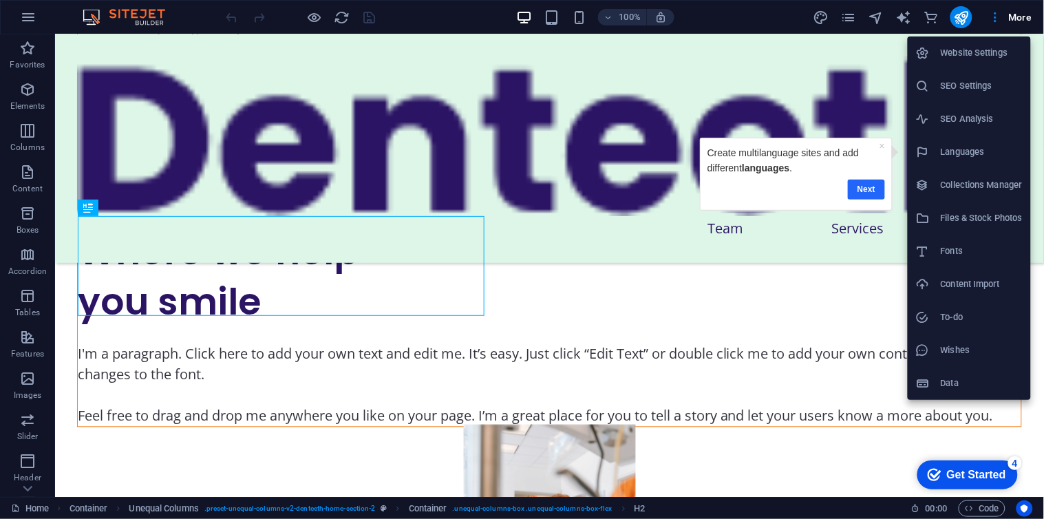
click at [860, 191] on link "Next" at bounding box center [865, 189] width 37 height 20
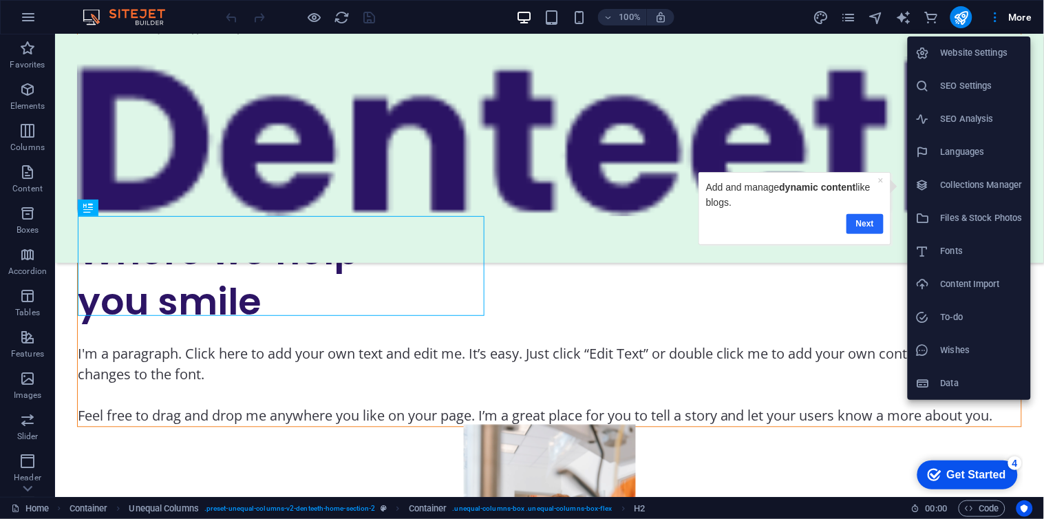
click at [860, 218] on link "Next" at bounding box center [864, 223] width 37 height 20
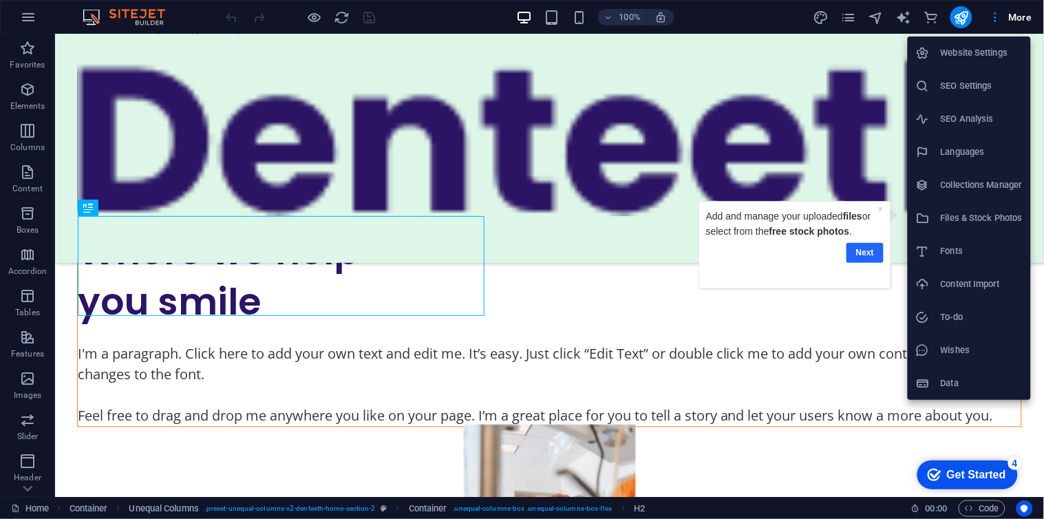
click at [855, 248] on link "Next" at bounding box center [864, 252] width 37 height 20
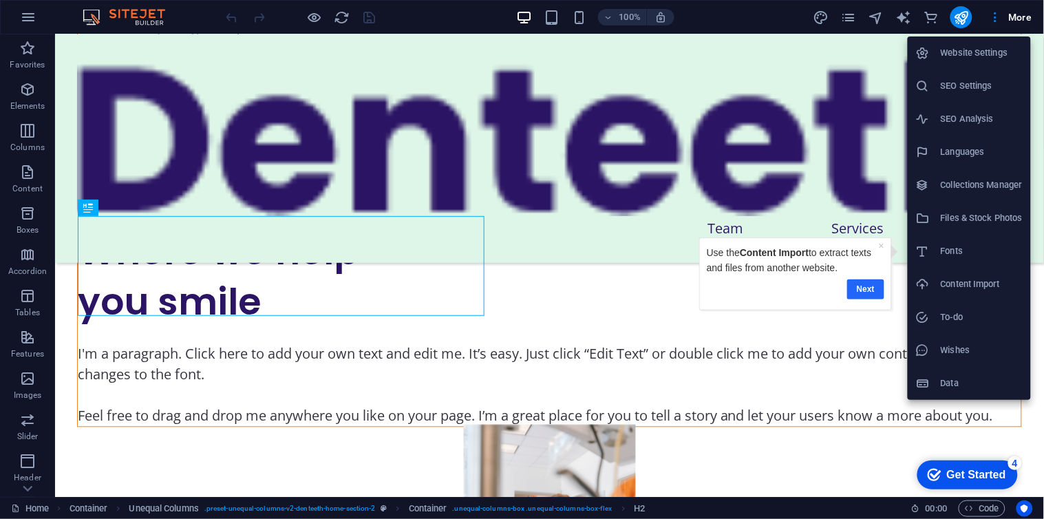
click at [858, 286] on link "Next" at bounding box center [864, 289] width 37 height 20
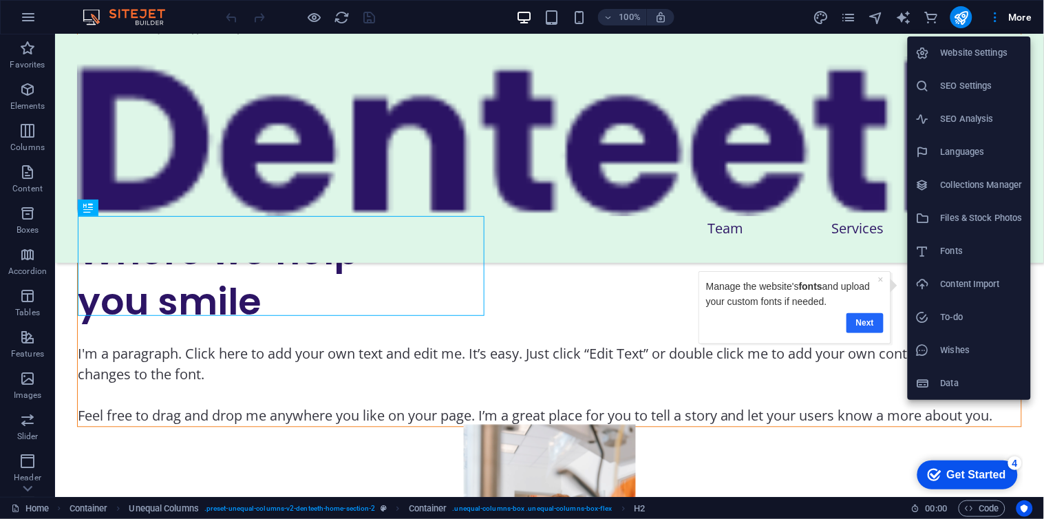
click at [850, 319] on link "Next" at bounding box center [863, 322] width 37 height 20
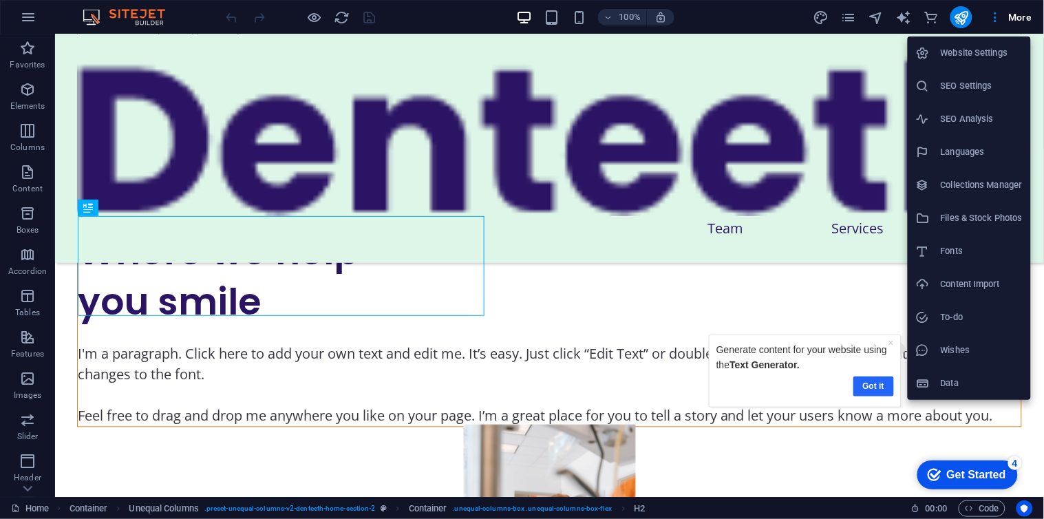
click at [868, 381] on link "Got it" at bounding box center [872, 386] width 41 height 20
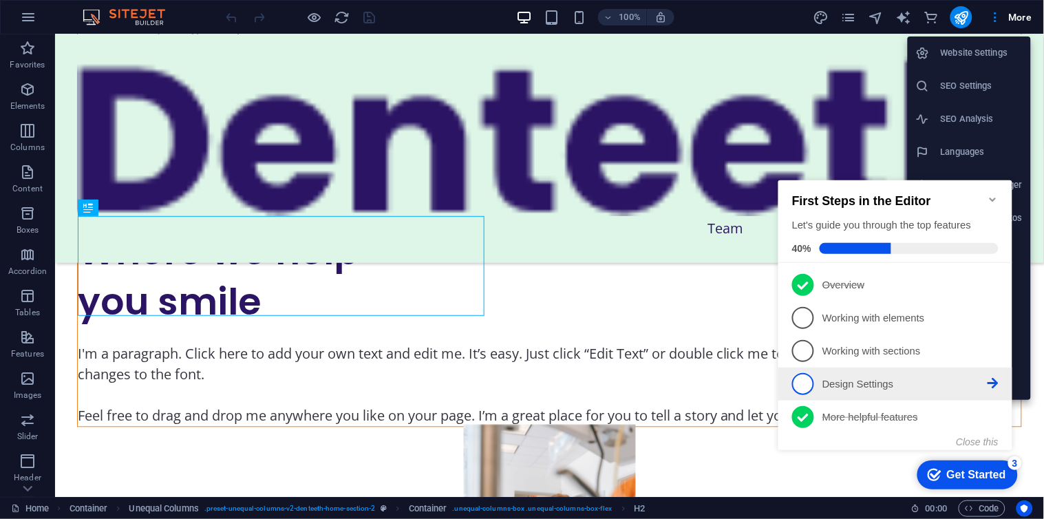
click at [880, 376] on p "Design Settings - incomplete" at bounding box center [903, 383] width 165 height 14
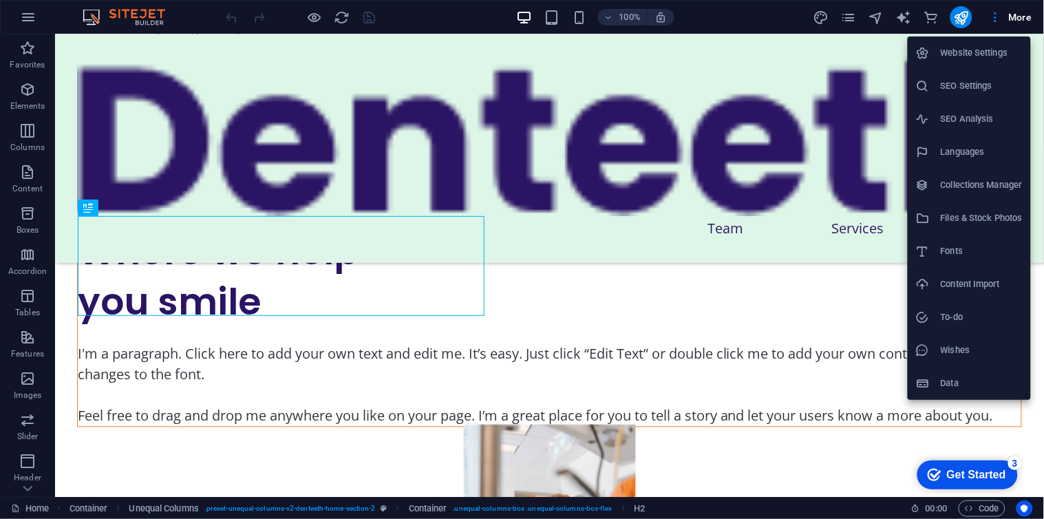
click at [1002, 16] on div at bounding box center [522, 259] width 1044 height 519
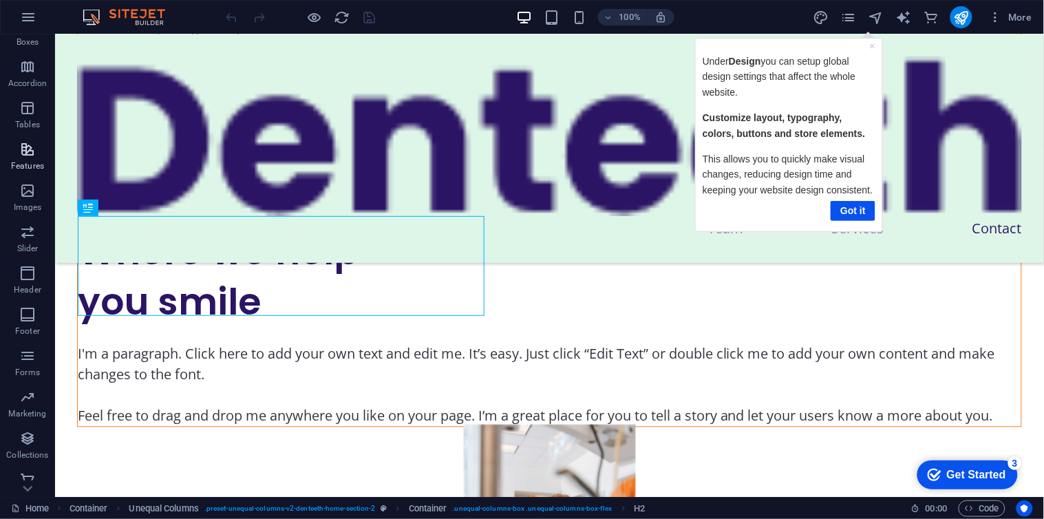
scroll to position [197, 0]
click at [28, 429] on icon "button" at bounding box center [27, 428] width 17 height 17
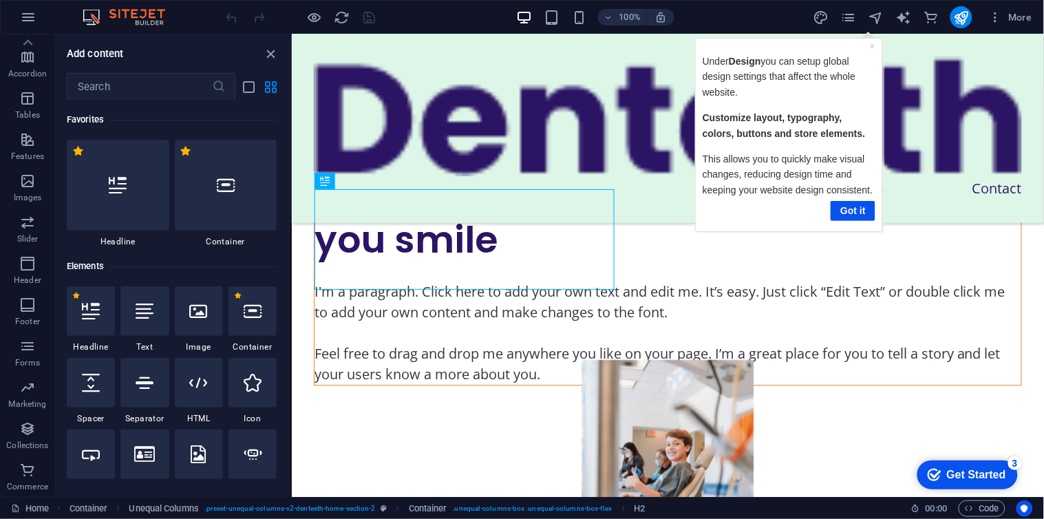
scroll to position [12592, 0]
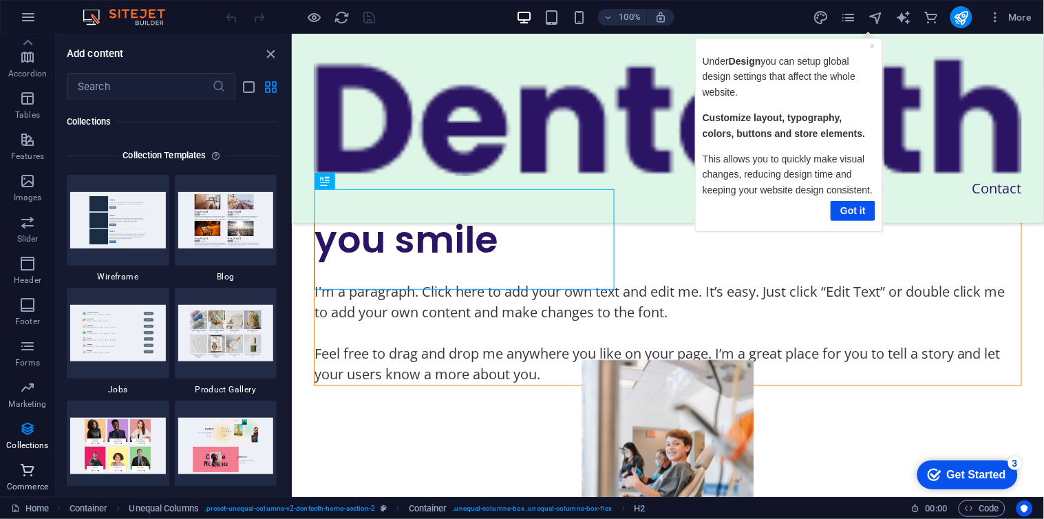
click at [19, 469] on icon "button" at bounding box center [27, 470] width 17 height 17
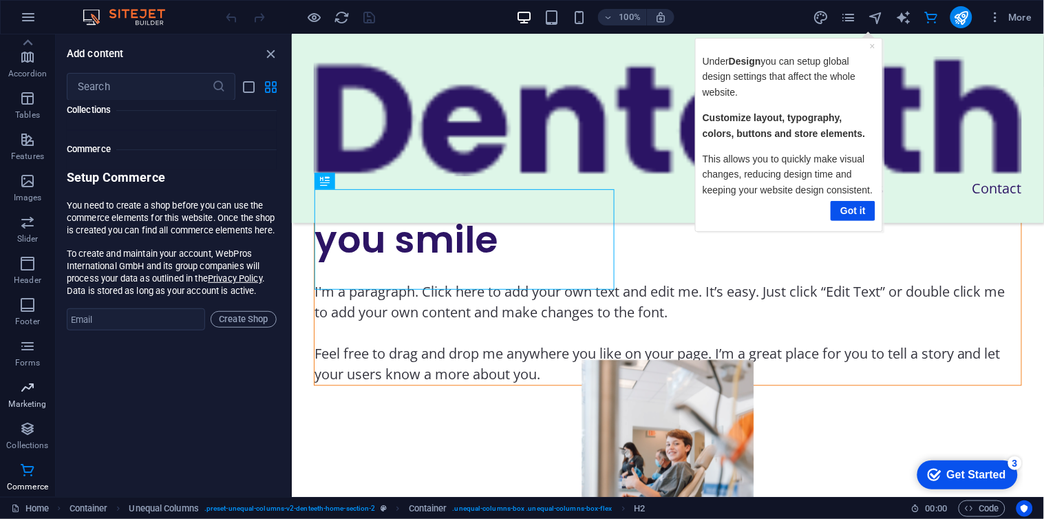
scroll to position [13256, 0]
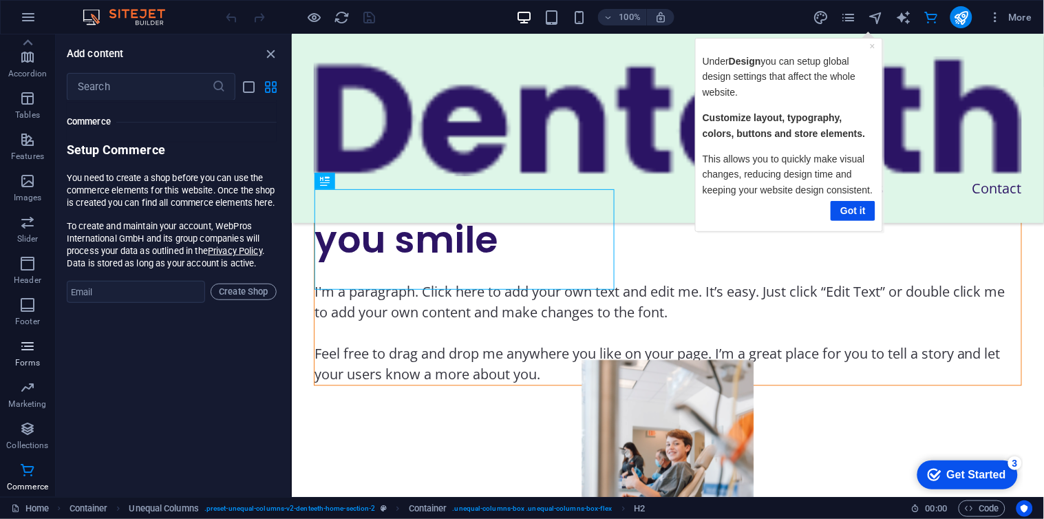
click at [26, 359] on p "Forms" at bounding box center [27, 362] width 25 height 11
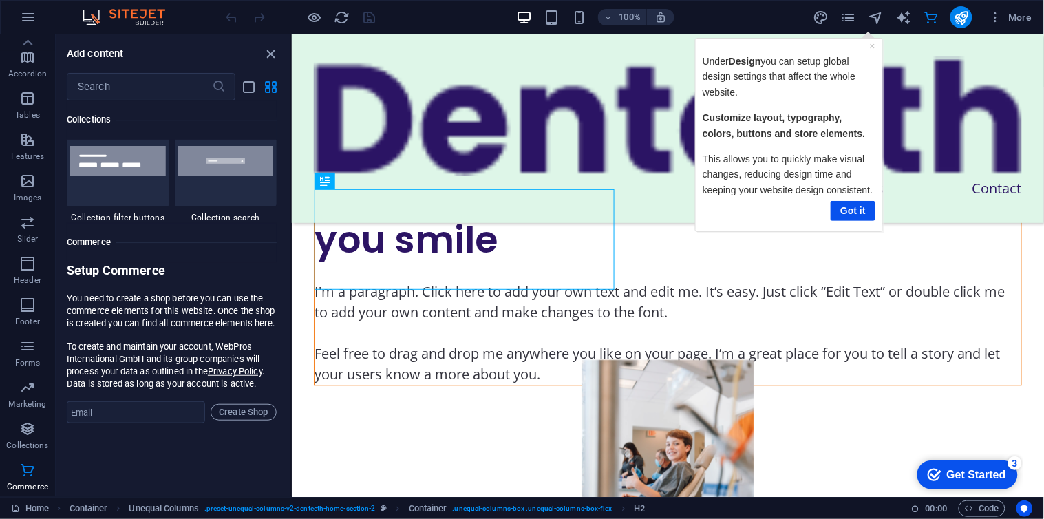
scroll to position [13088, 0]
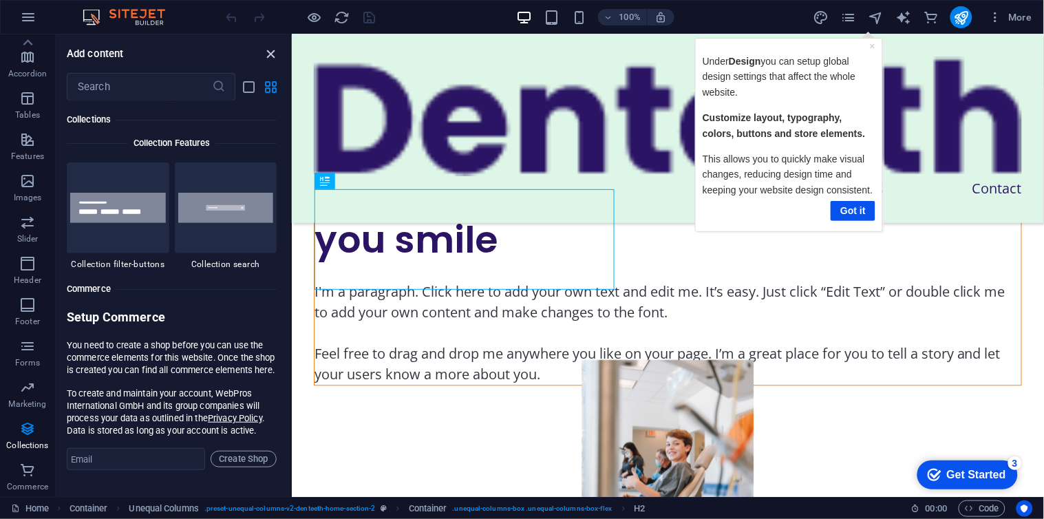
click at [275, 49] on icon "close panel" at bounding box center [271, 54] width 16 height 16
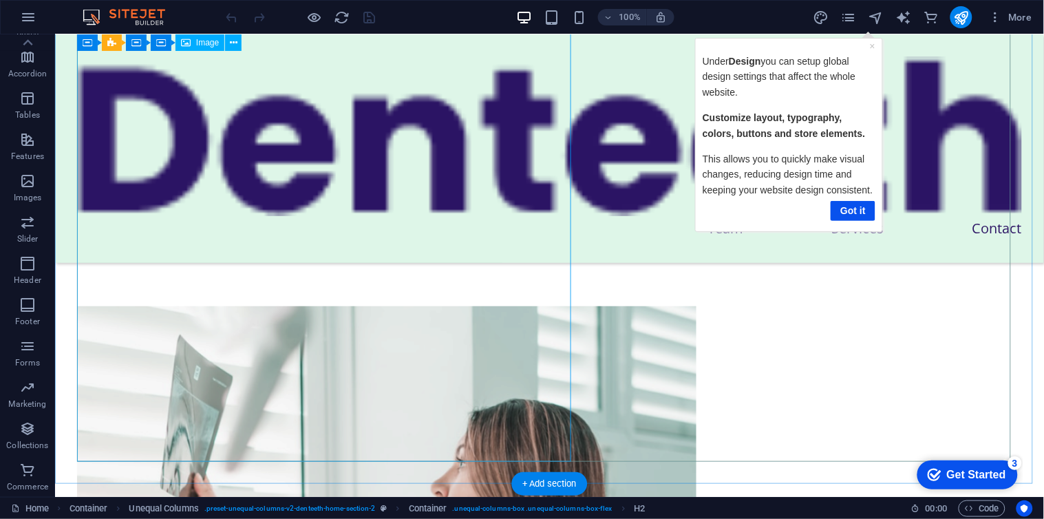
scroll to position [1751, 0]
